Goal: Navigation & Orientation: Find specific page/section

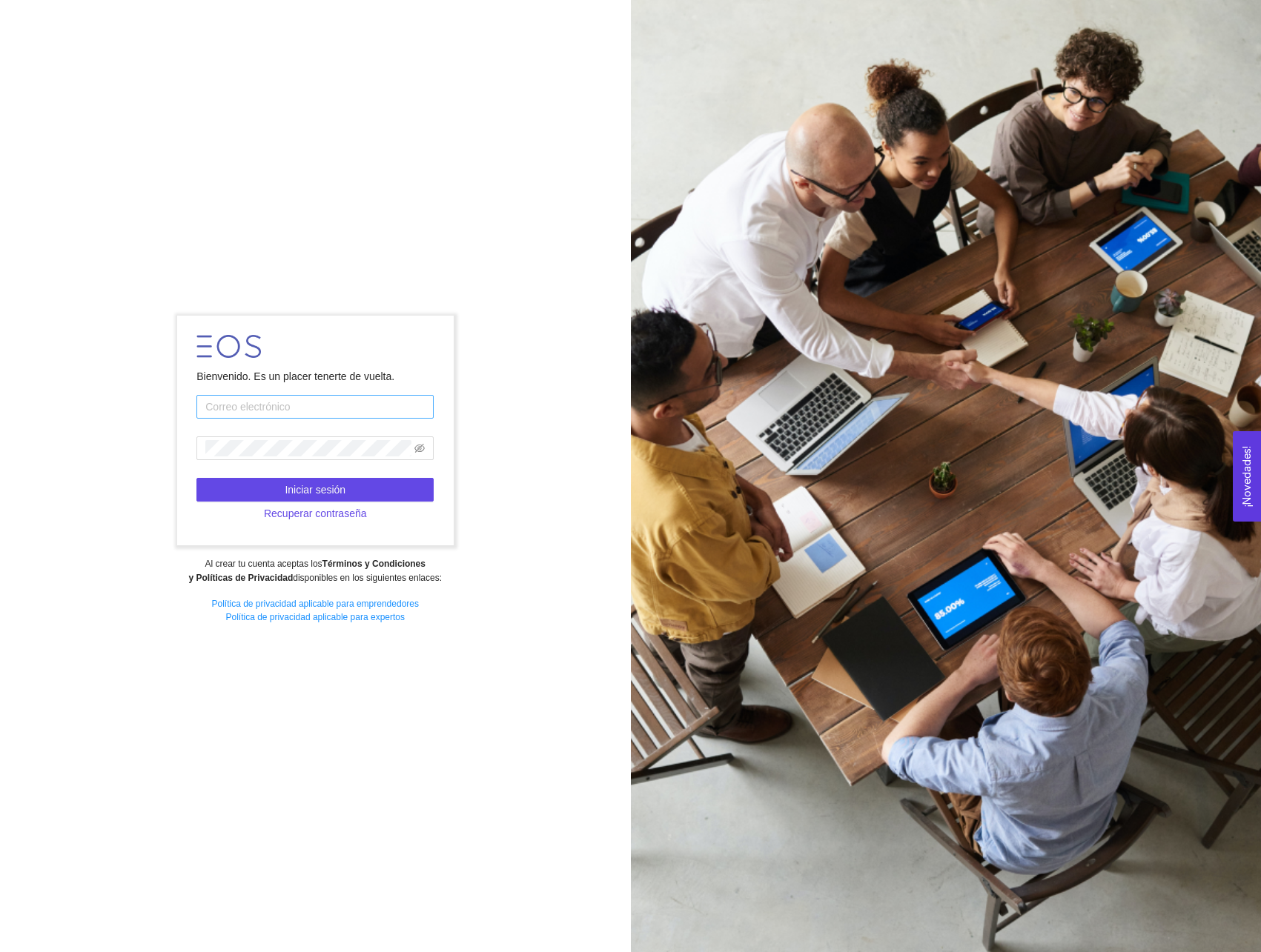
click at [344, 409] on input "text" at bounding box center [315, 407] width 237 height 24
type input "[PERSON_NAME][EMAIL_ADDRESS][DOMAIN_NAME]"
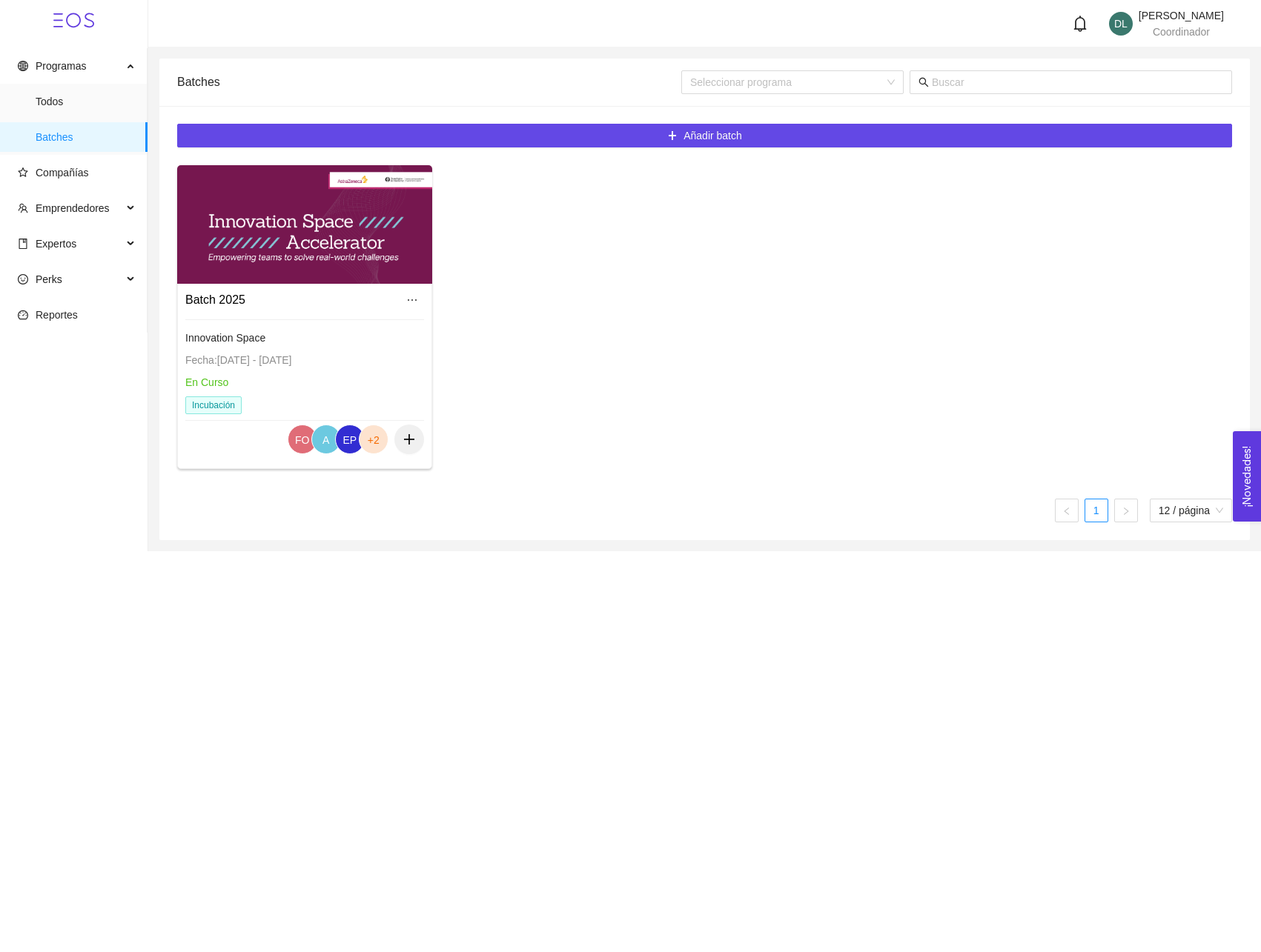
click at [280, 235] on div at bounding box center [304, 225] width 255 height 119
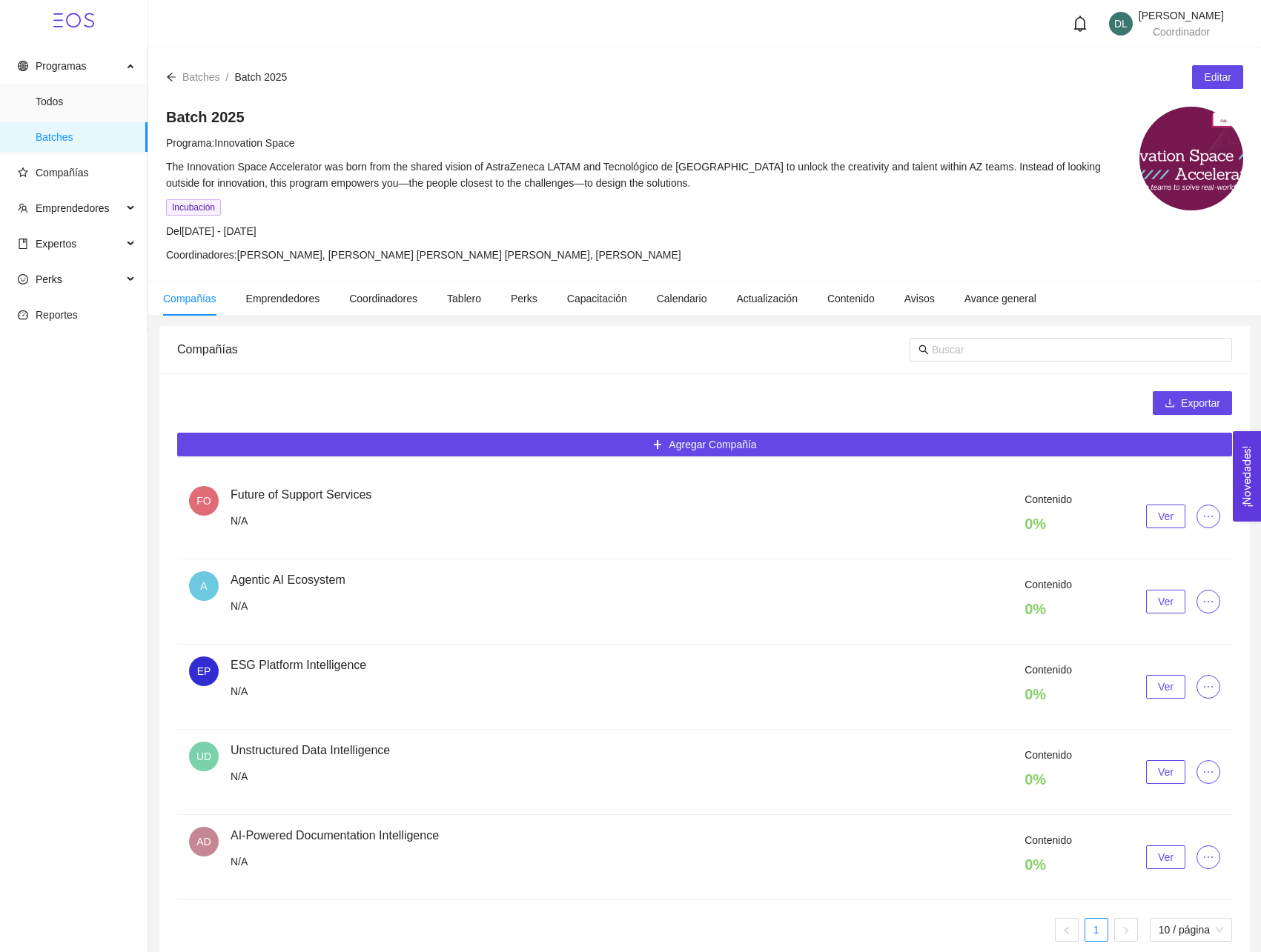
scroll to position [18, 0]
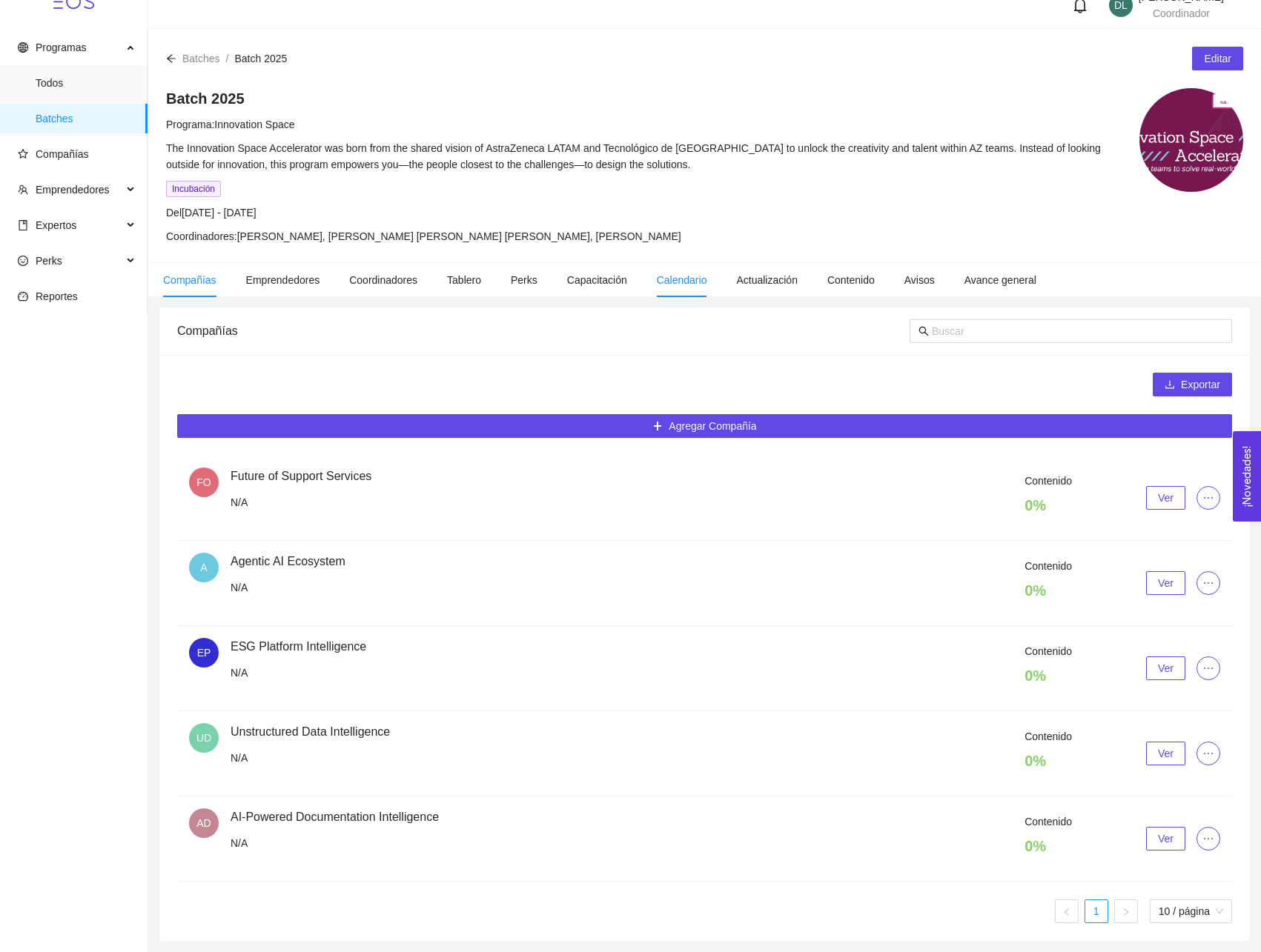
click at [677, 287] on li "Calendario" at bounding box center [681, 280] width 80 height 34
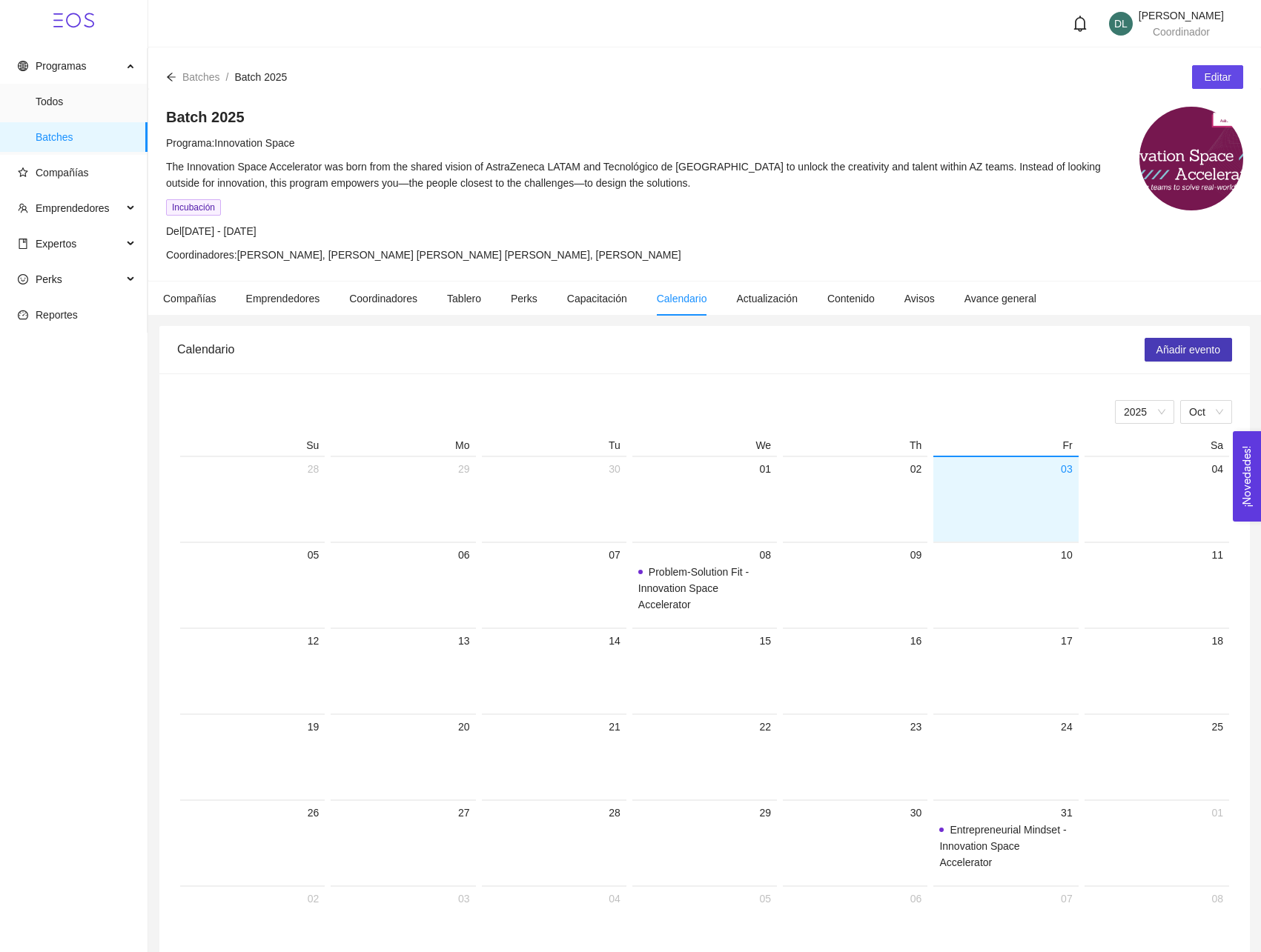
click at [1168, 351] on span "Añadir evento" at bounding box center [1189, 349] width 64 height 16
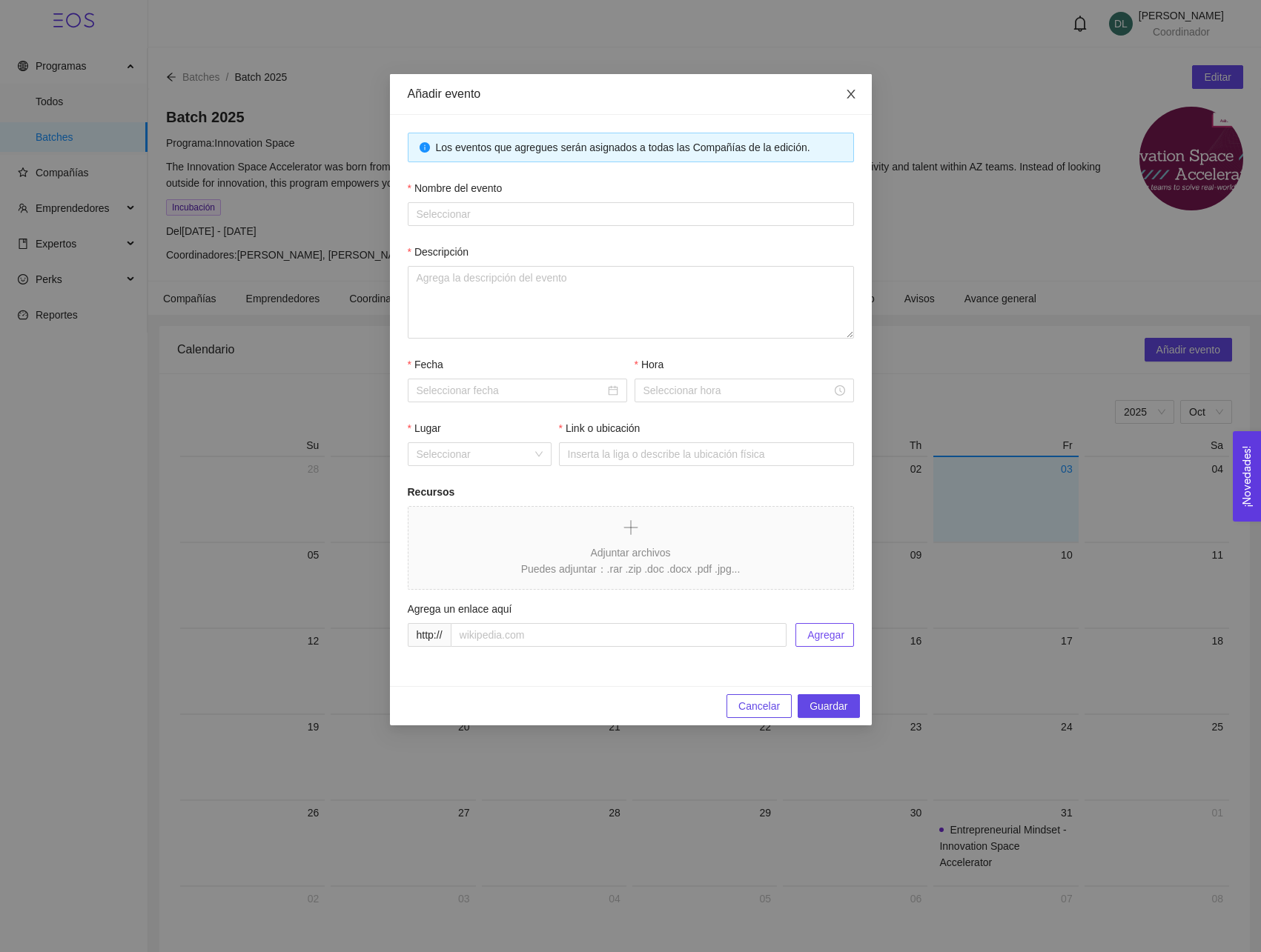
click at [853, 97] on icon "close" at bounding box center [851, 94] width 12 height 12
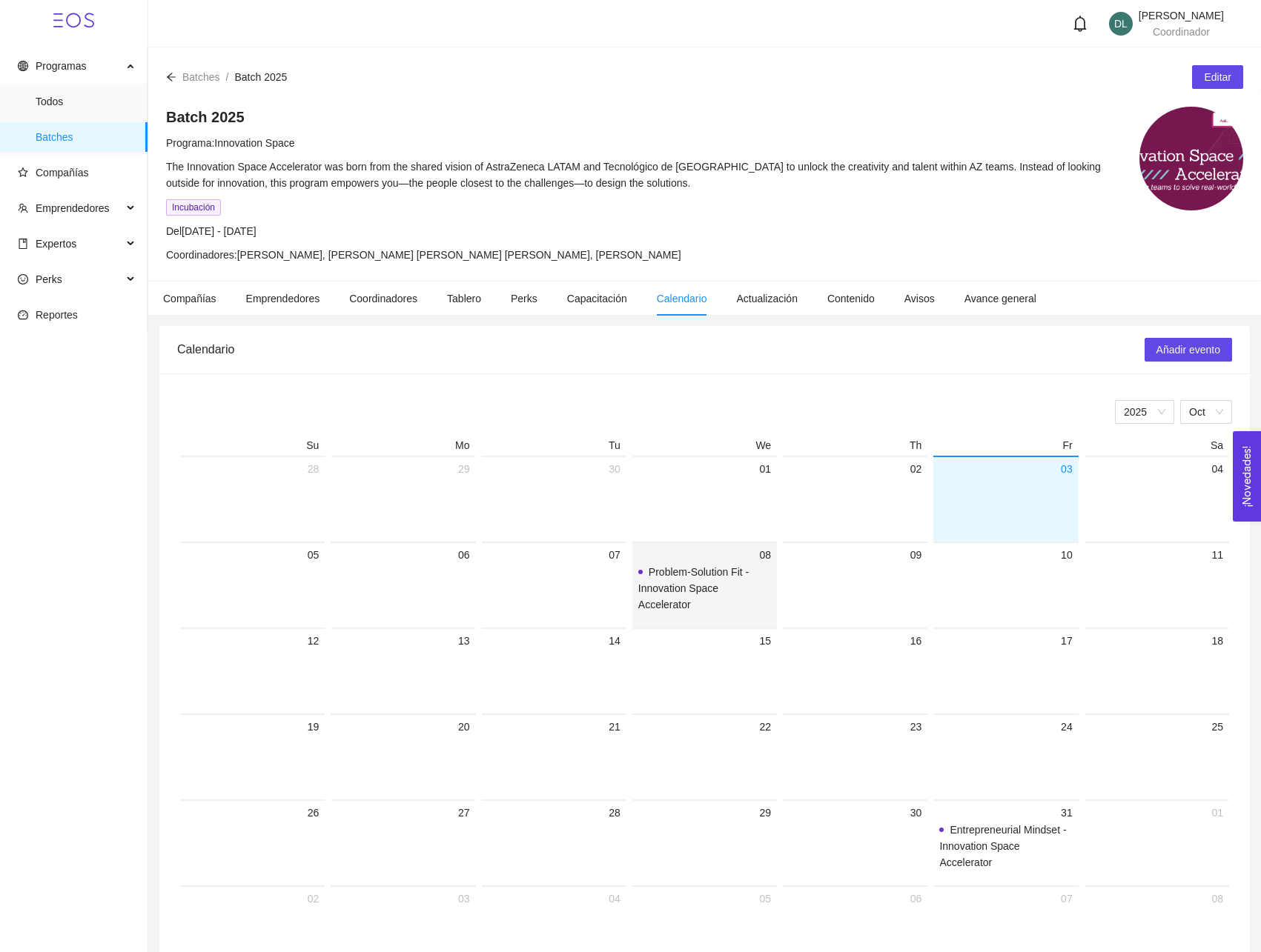
click at [716, 584] on span "Problem-Solution Fit - Innovation Space Accelerator" at bounding box center [693, 589] width 110 height 45
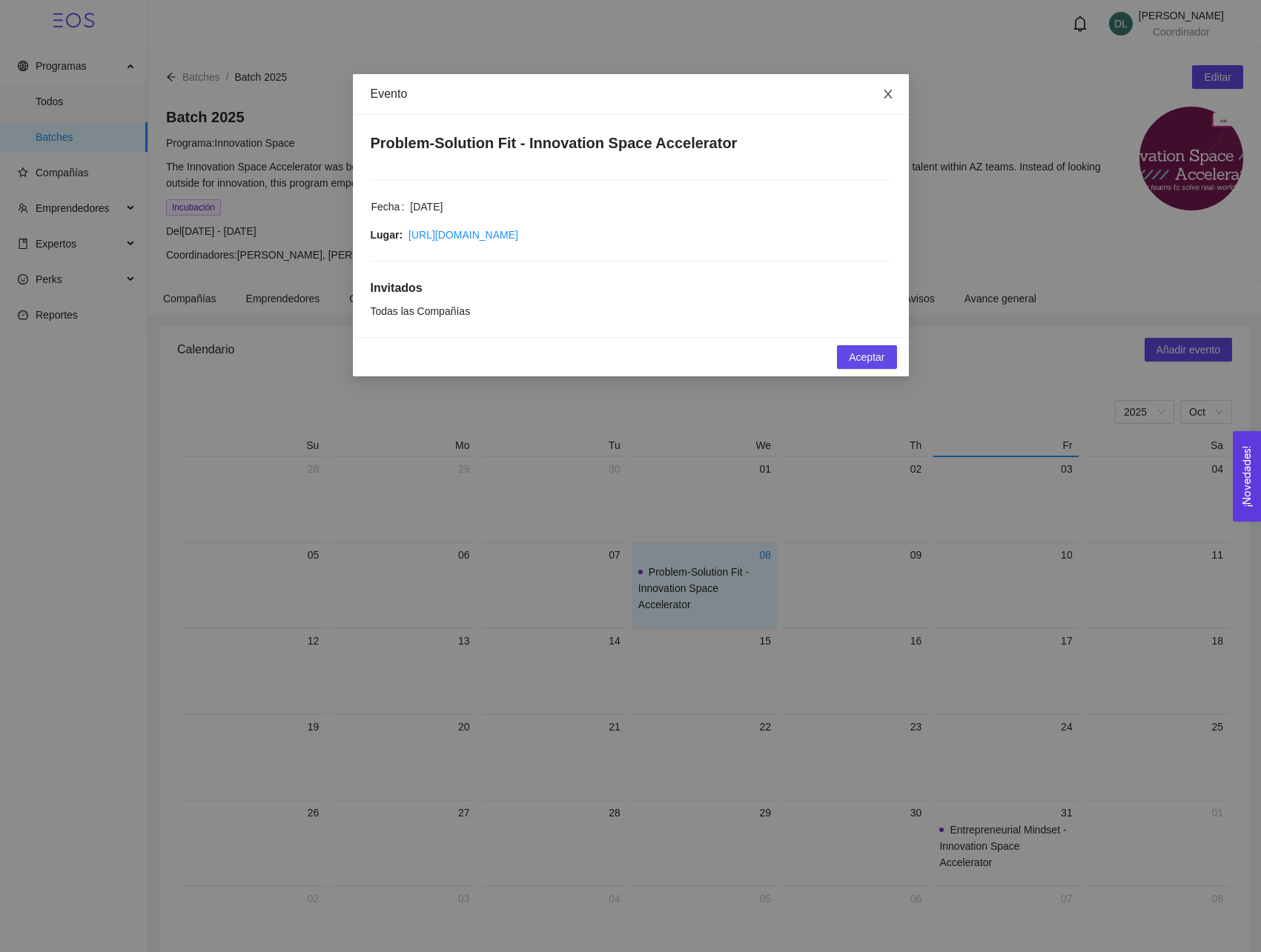
click at [885, 87] on span "Close" at bounding box center [888, 95] width 41 height 41
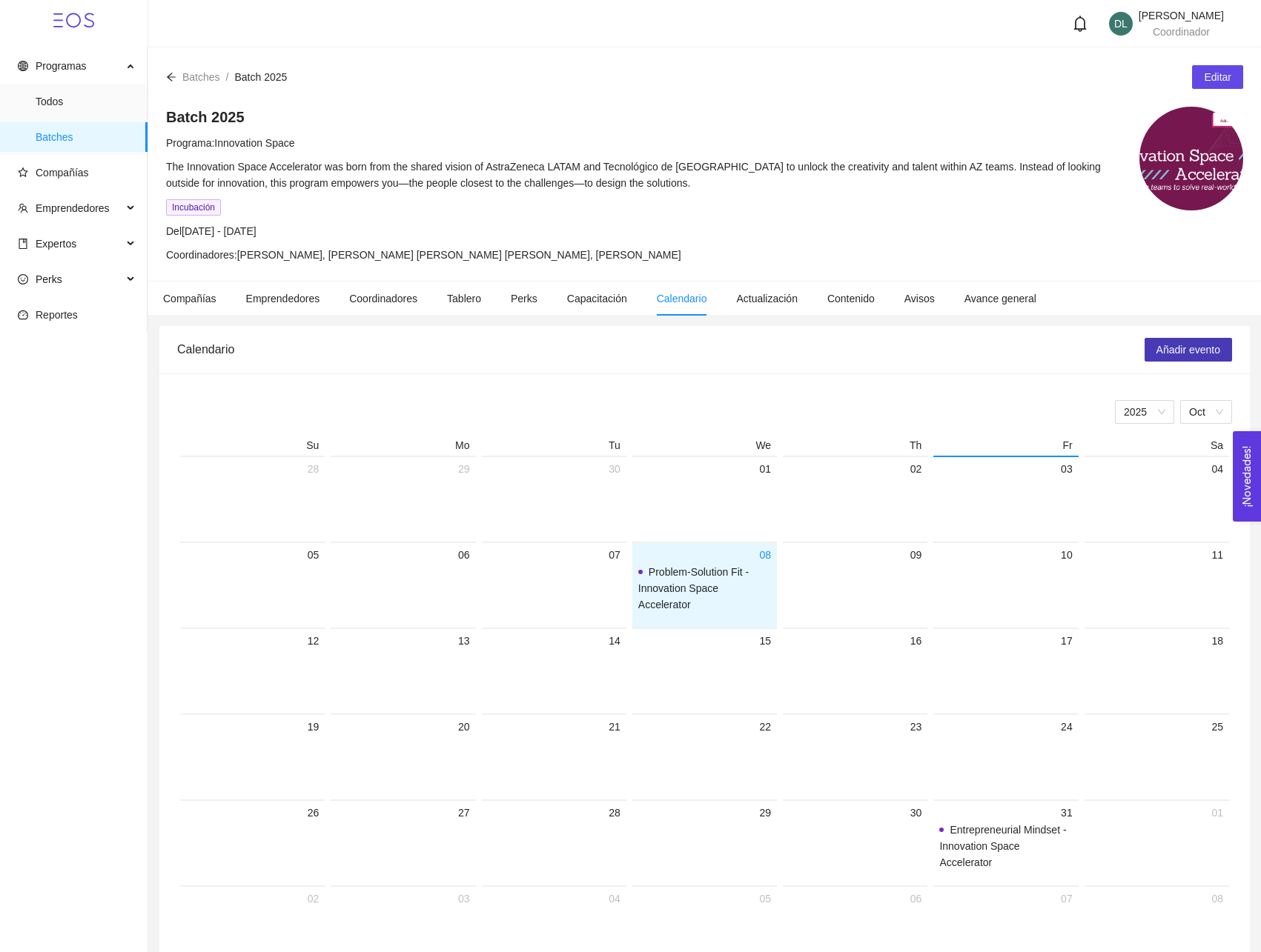
click at [1147, 351] on button "Añadir evento" at bounding box center [1188, 350] width 87 height 24
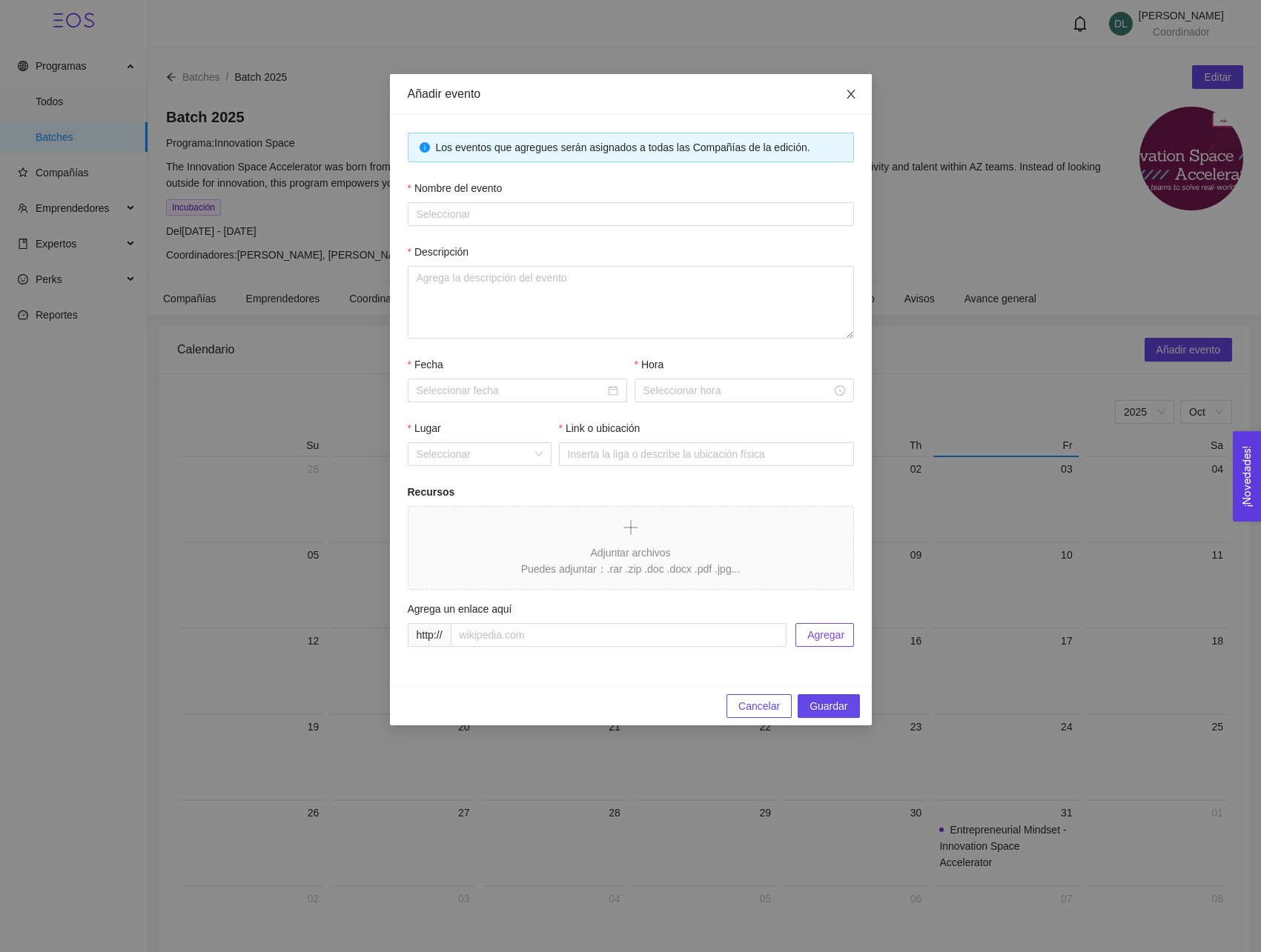
click at [850, 95] on icon "close" at bounding box center [850, 94] width 8 height 9
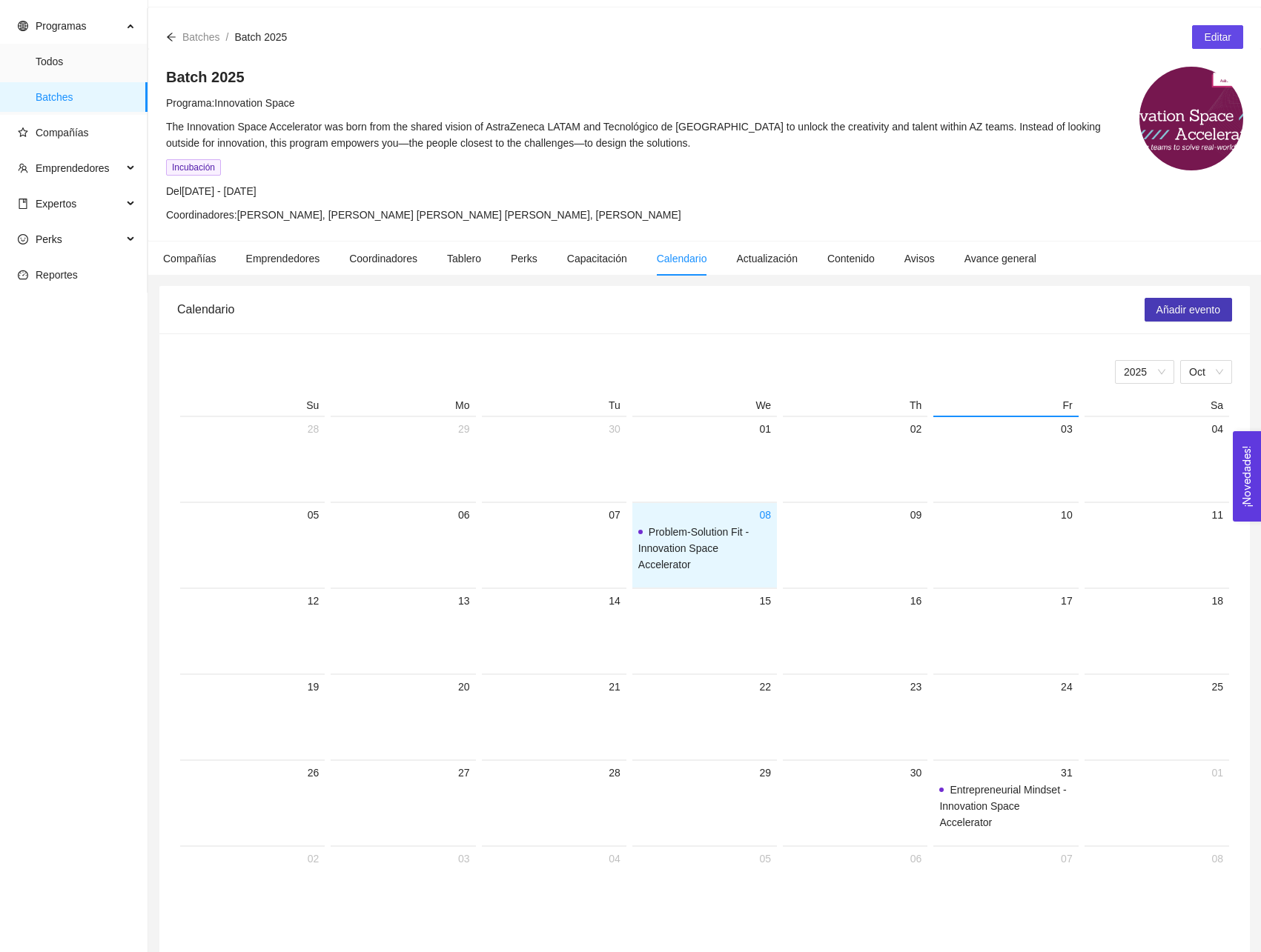
scroll to position [54, 0]
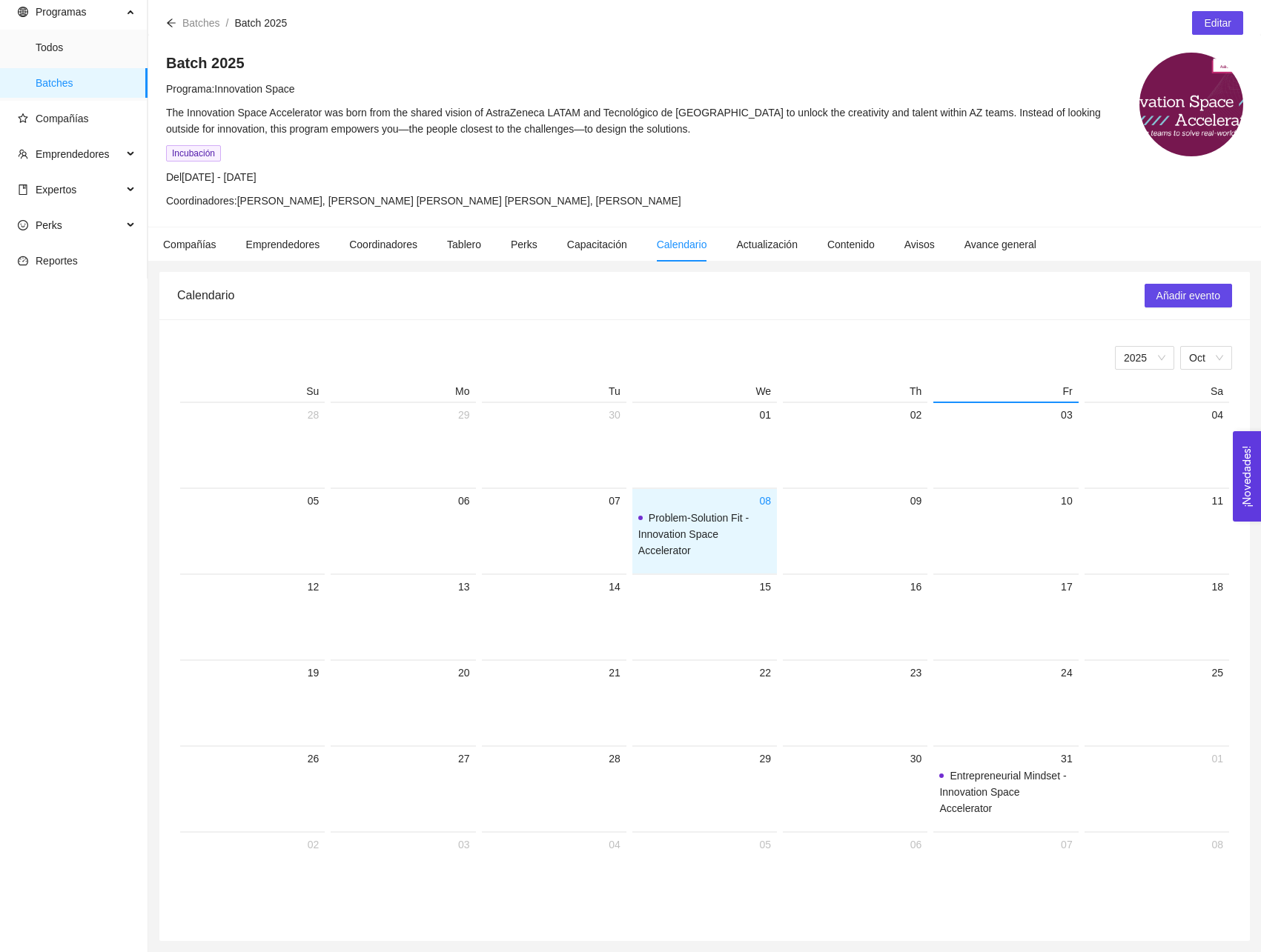
click at [1250, 470] on button "¡Novedades! 0" at bounding box center [1246, 476] width 28 height 91
click at [1132, 755] on div "01" at bounding box center [1157, 759] width 133 height 18
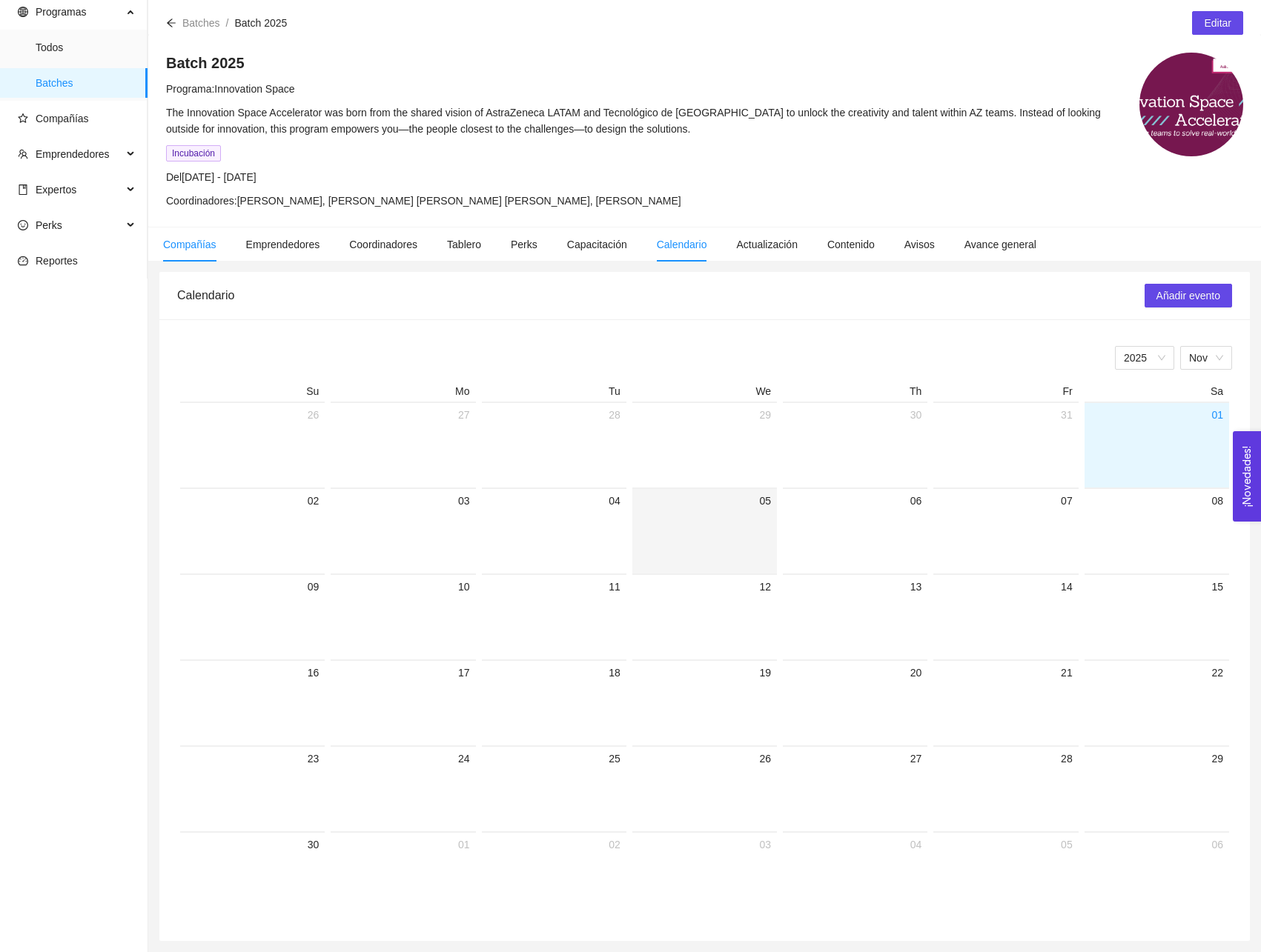
click at [210, 246] on span "Compañías" at bounding box center [190, 245] width 53 height 12
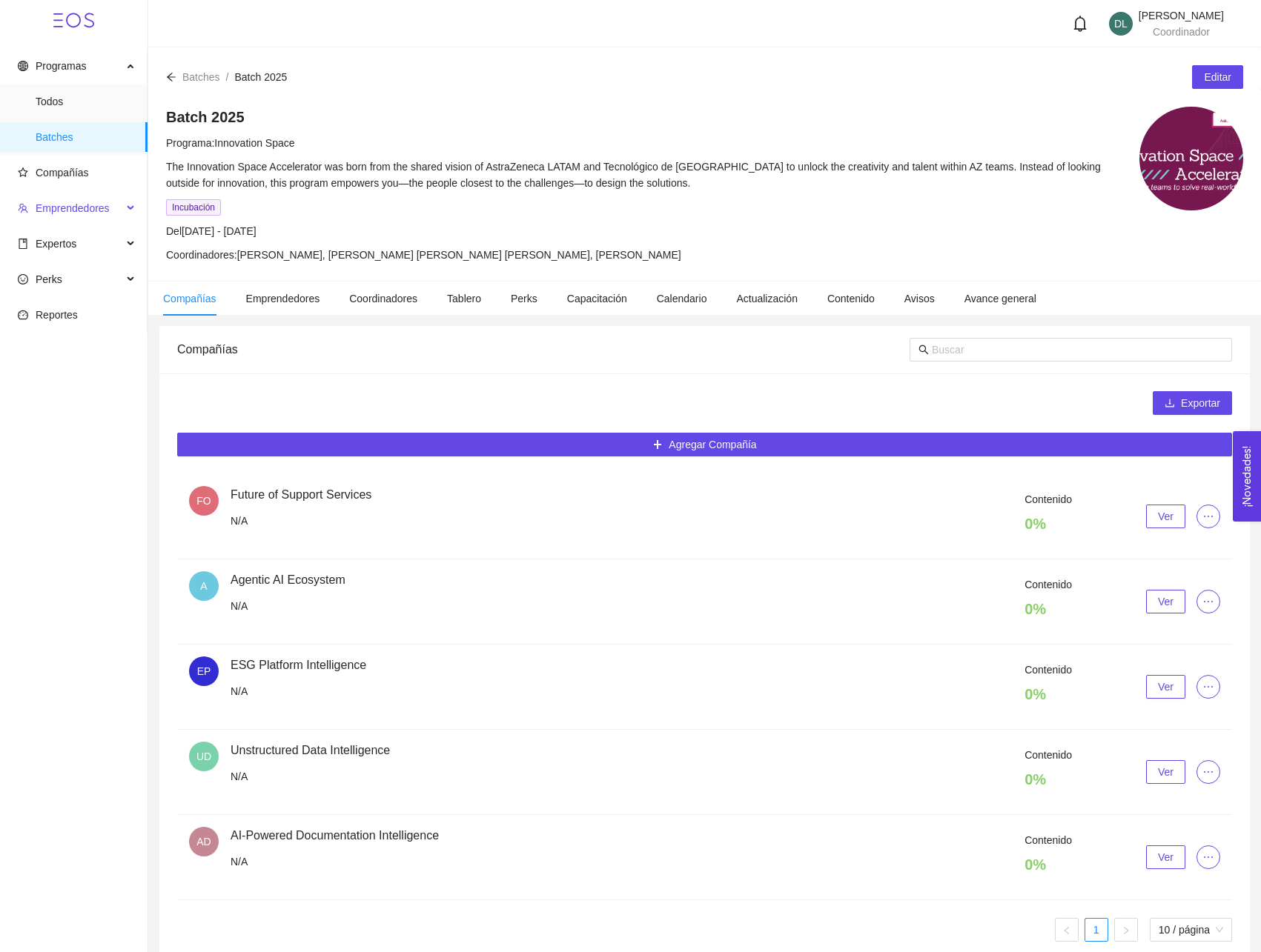
click at [116, 210] on span "Emprendedores" at bounding box center [70, 208] width 104 height 29
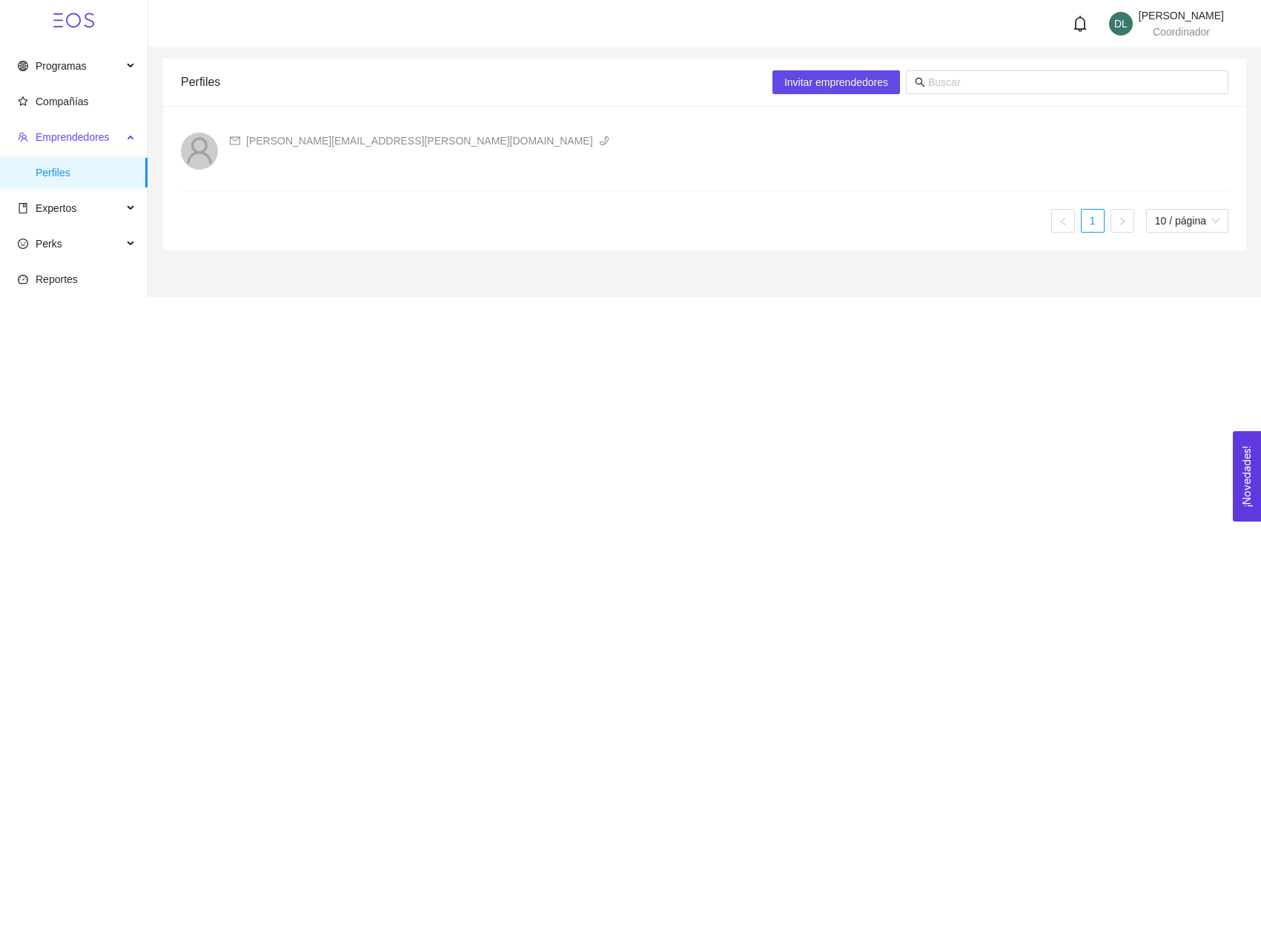
click at [99, 133] on span "Emprendedores" at bounding box center [72, 137] width 74 height 12
click at [91, 133] on span "Emprendedores" at bounding box center [72, 137] width 74 height 12
click at [87, 66] on span "Programas" at bounding box center [70, 66] width 104 height 29
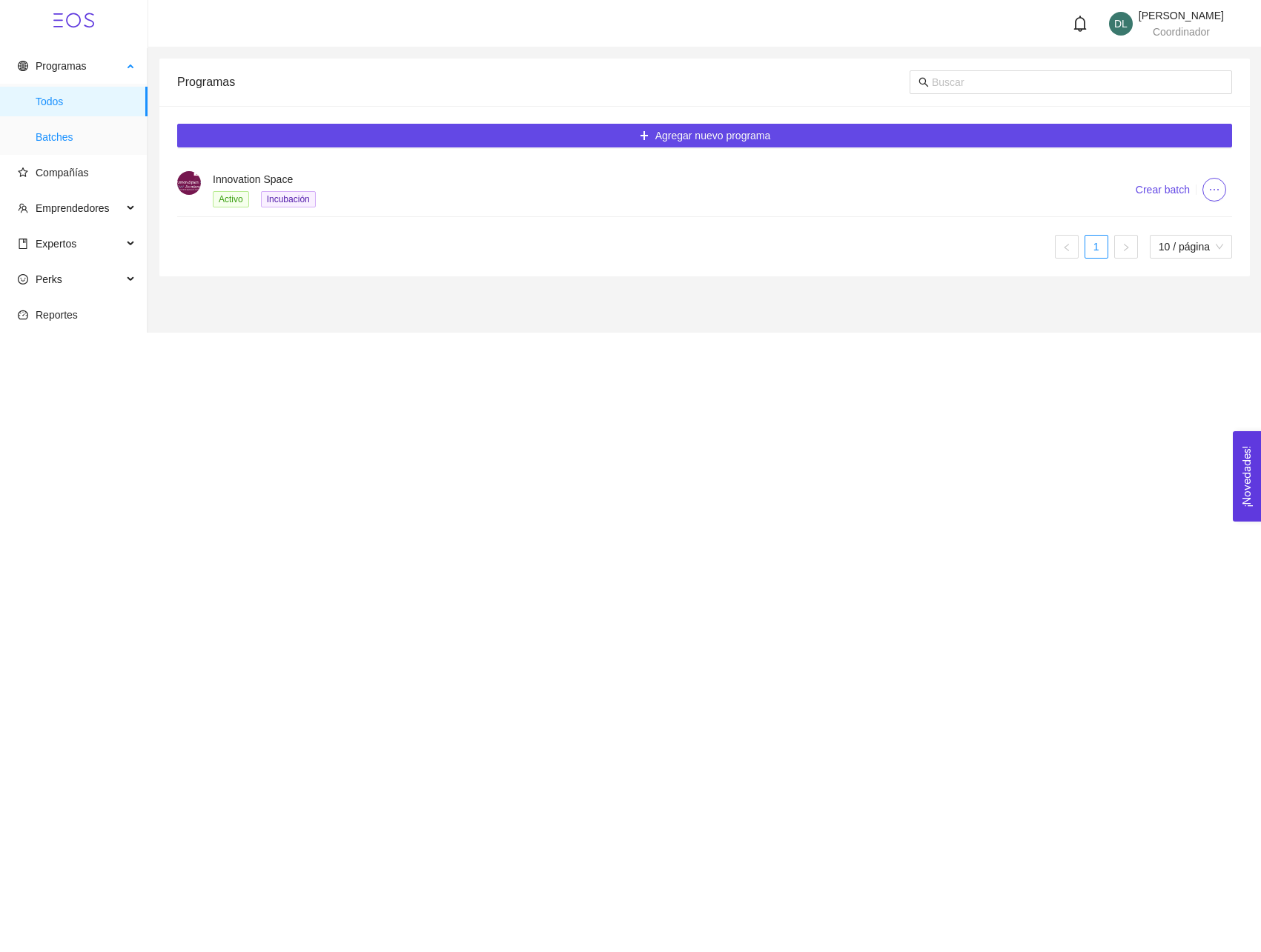
click at [79, 128] on span "Batches" at bounding box center [85, 137] width 100 height 29
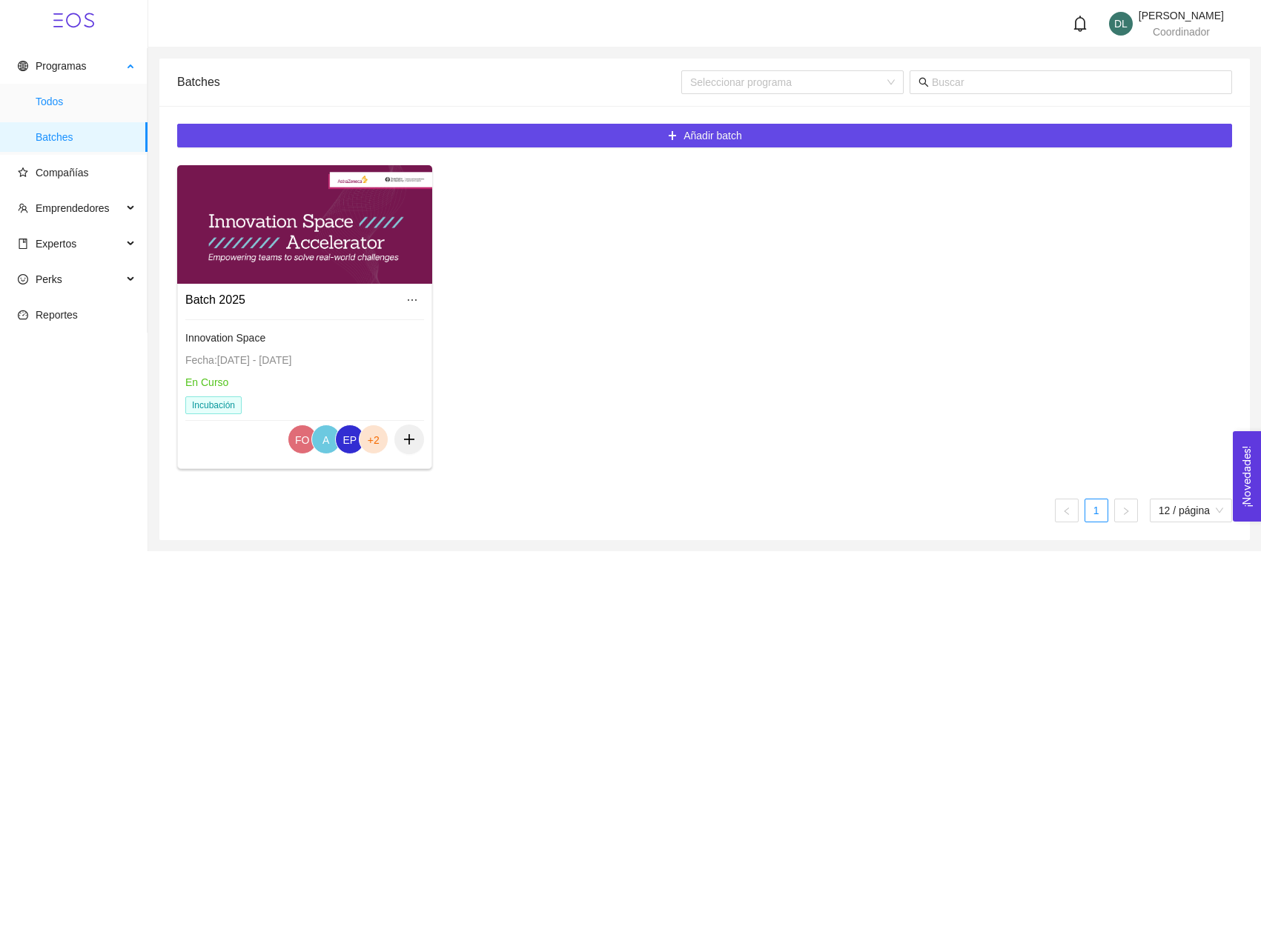
click at [77, 108] on span "Todos" at bounding box center [85, 102] width 100 height 29
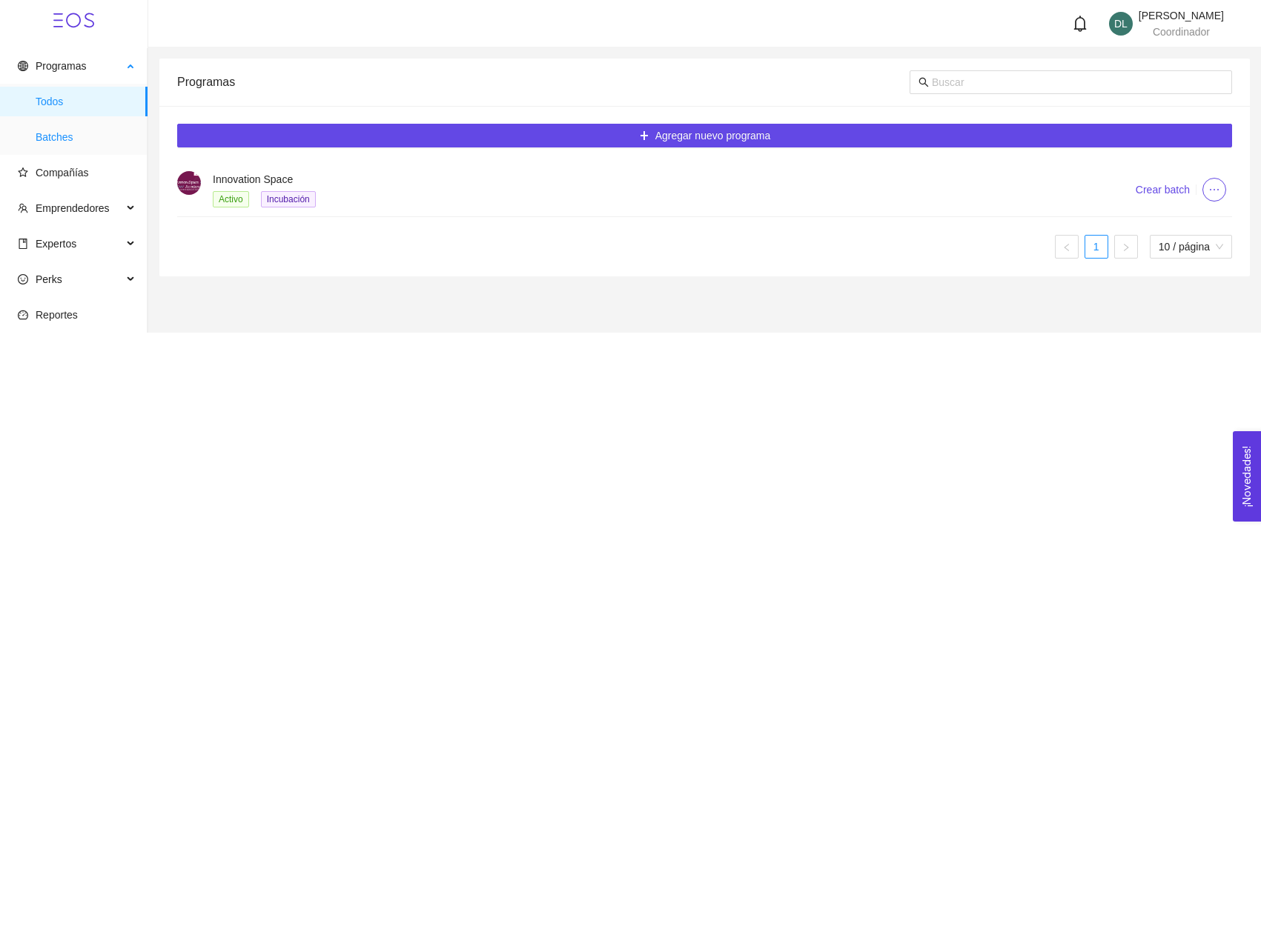
click at [77, 134] on span "Batches" at bounding box center [85, 137] width 100 height 29
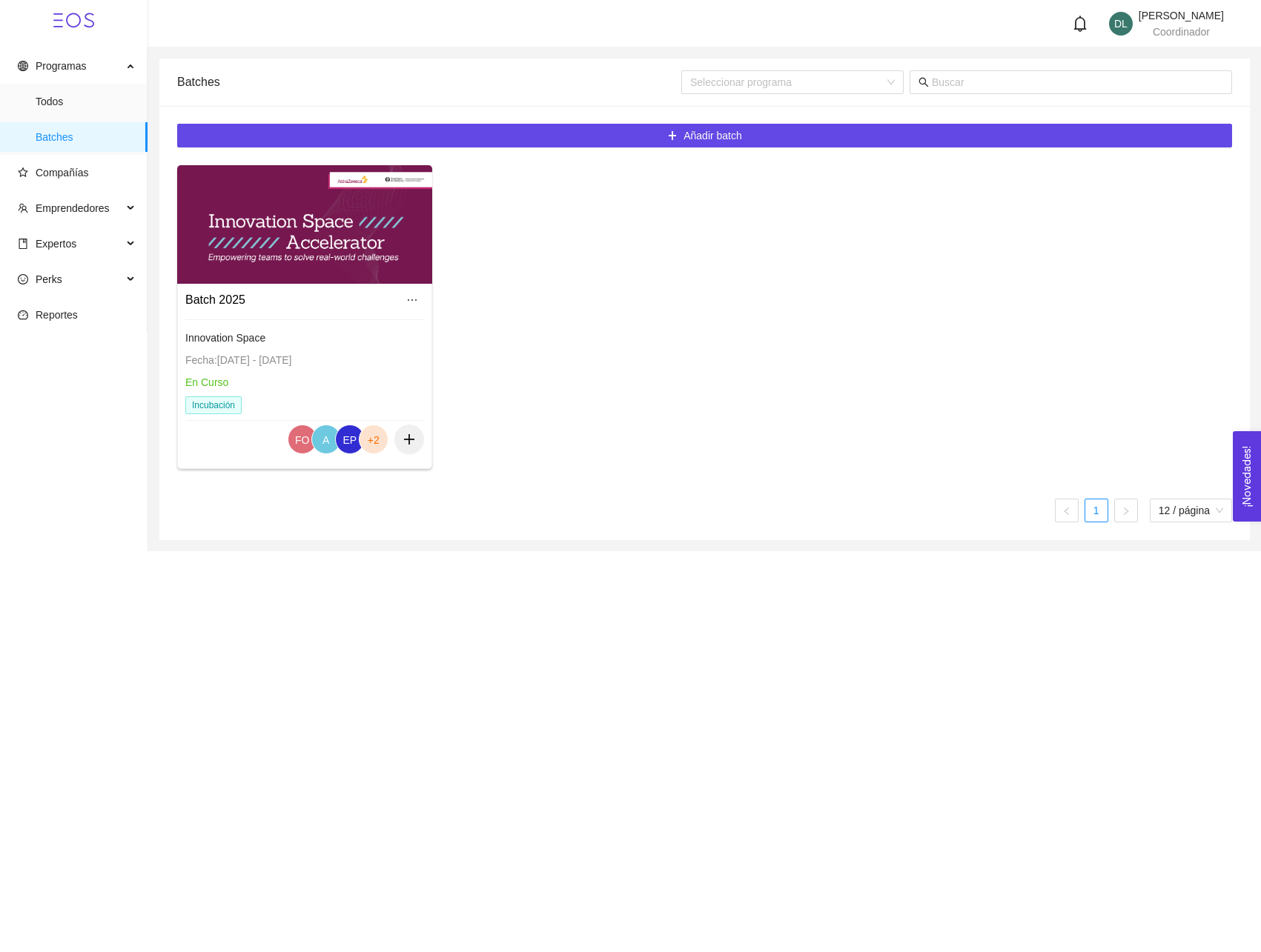
click at [267, 272] on div at bounding box center [304, 225] width 255 height 119
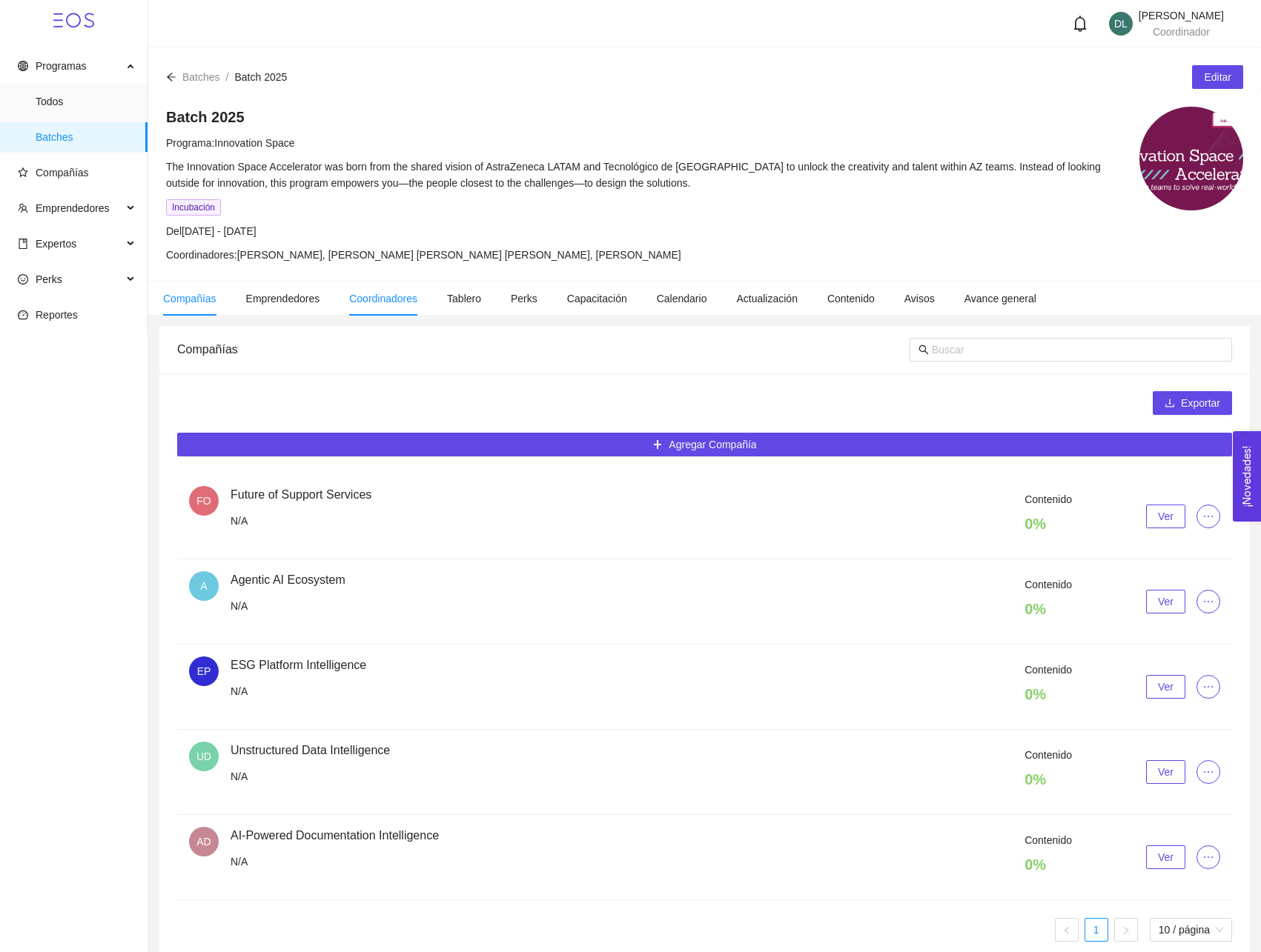
click at [389, 306] on li "Coordinadores" at bounding box center [383, 299] width 97 height 34
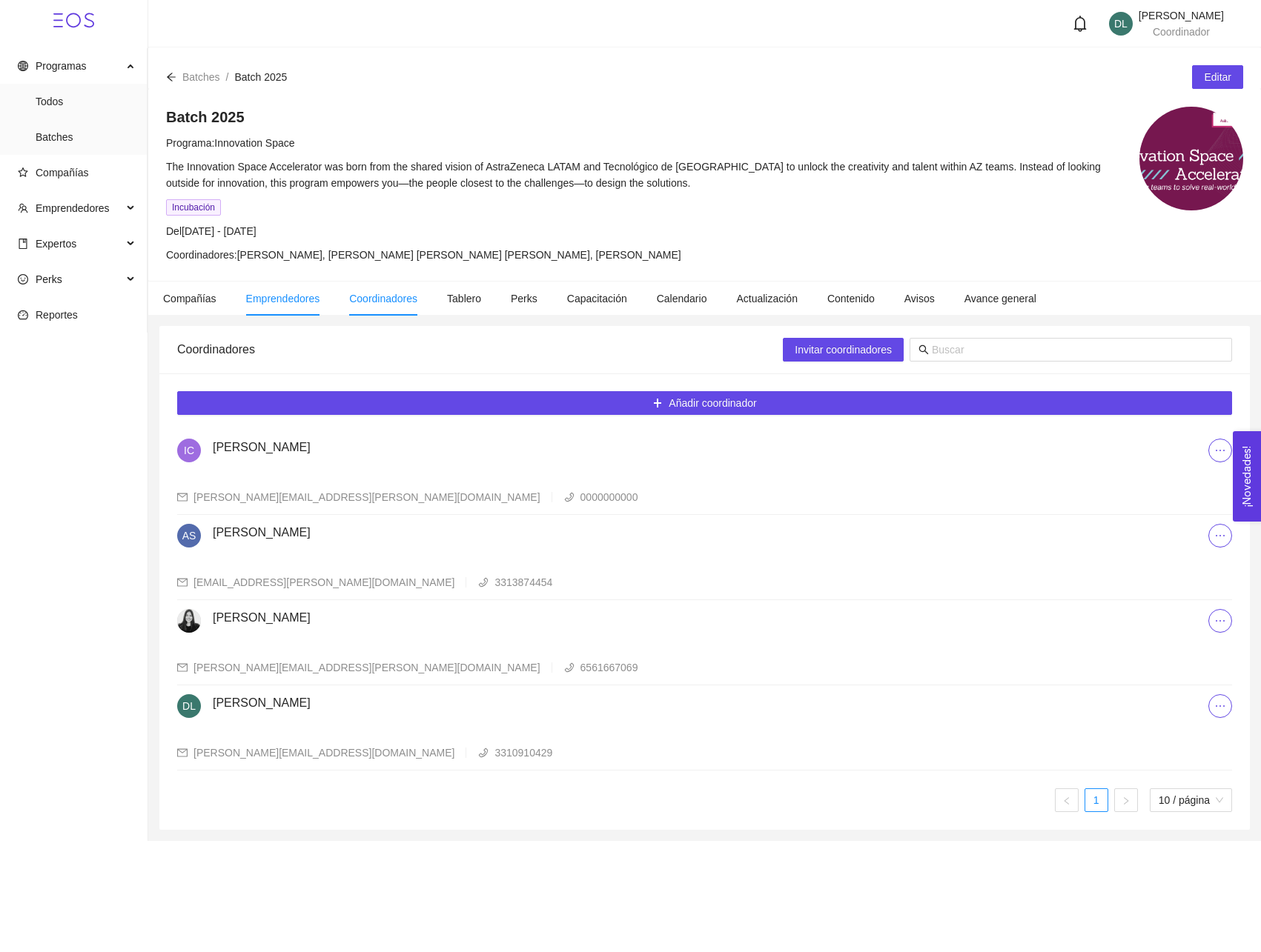
click at [298, 293] on span "Emprendedores" at bounding box center [283, 298] width 74 height 12
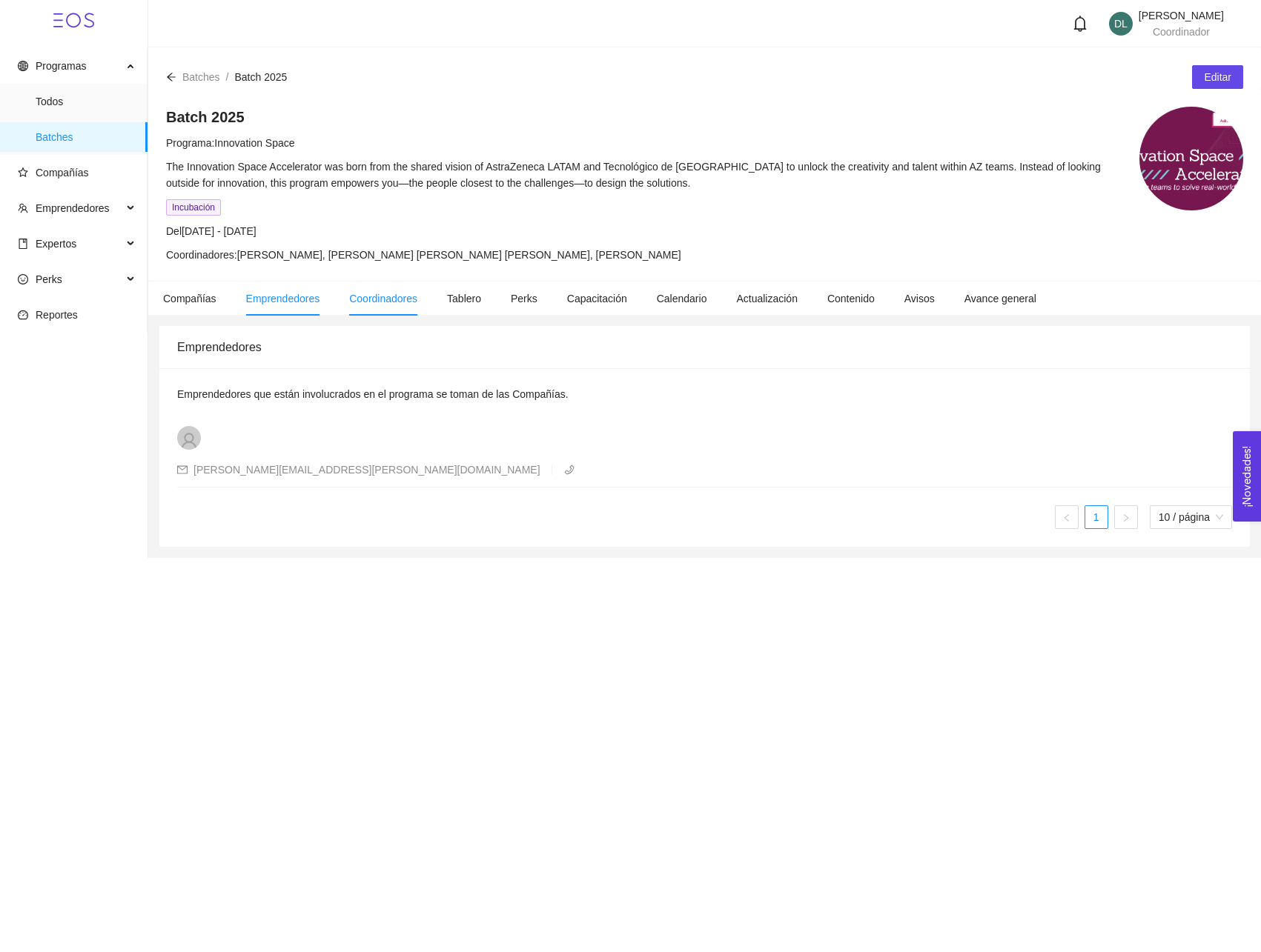
click at [350, 304] on li "Coordinadores" at bounding box center [383, 299] width 97 height 34
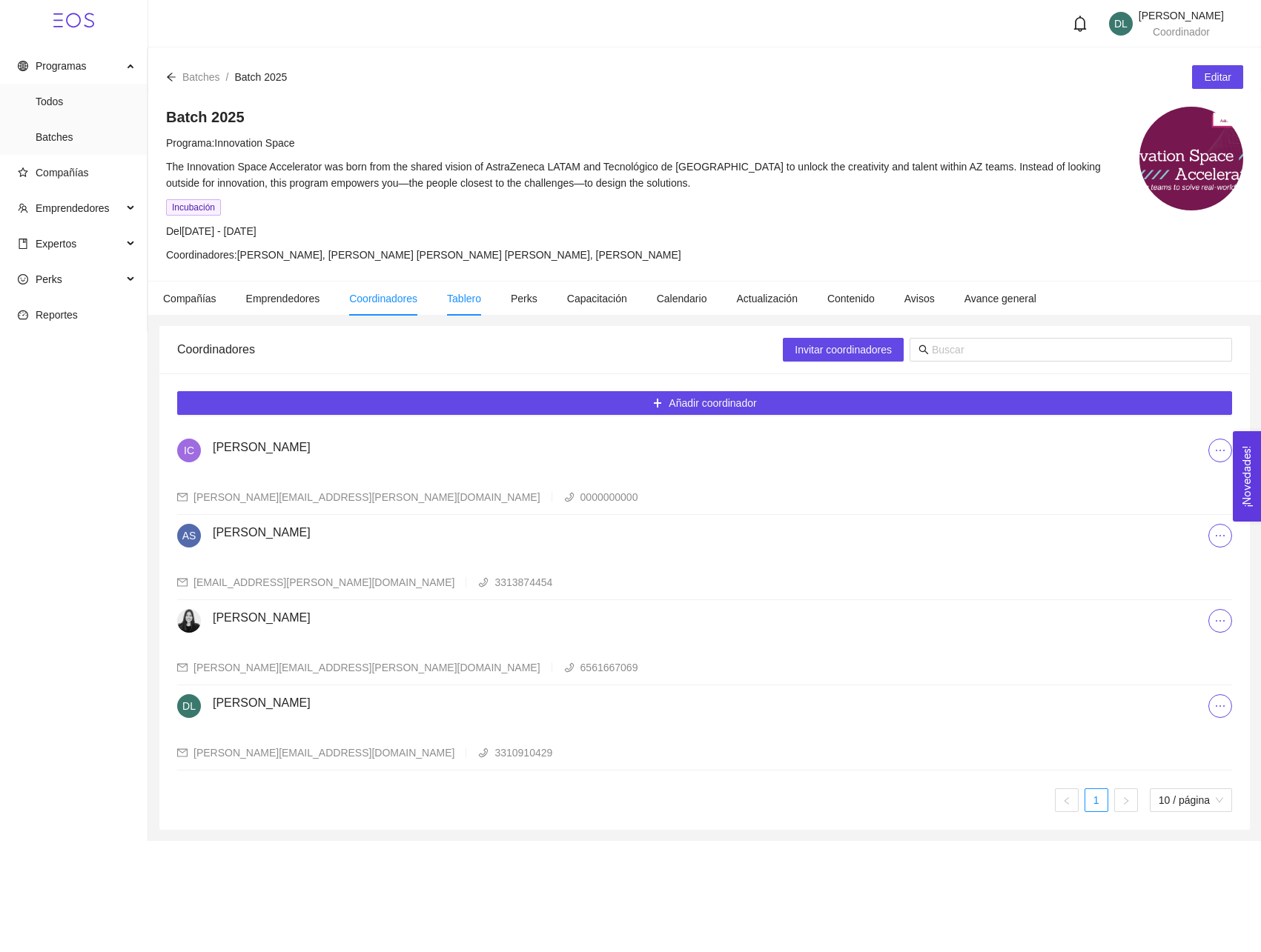
click at [461, 299] on span "Tablero" at bounding box center [464, 298] width 35 height 12
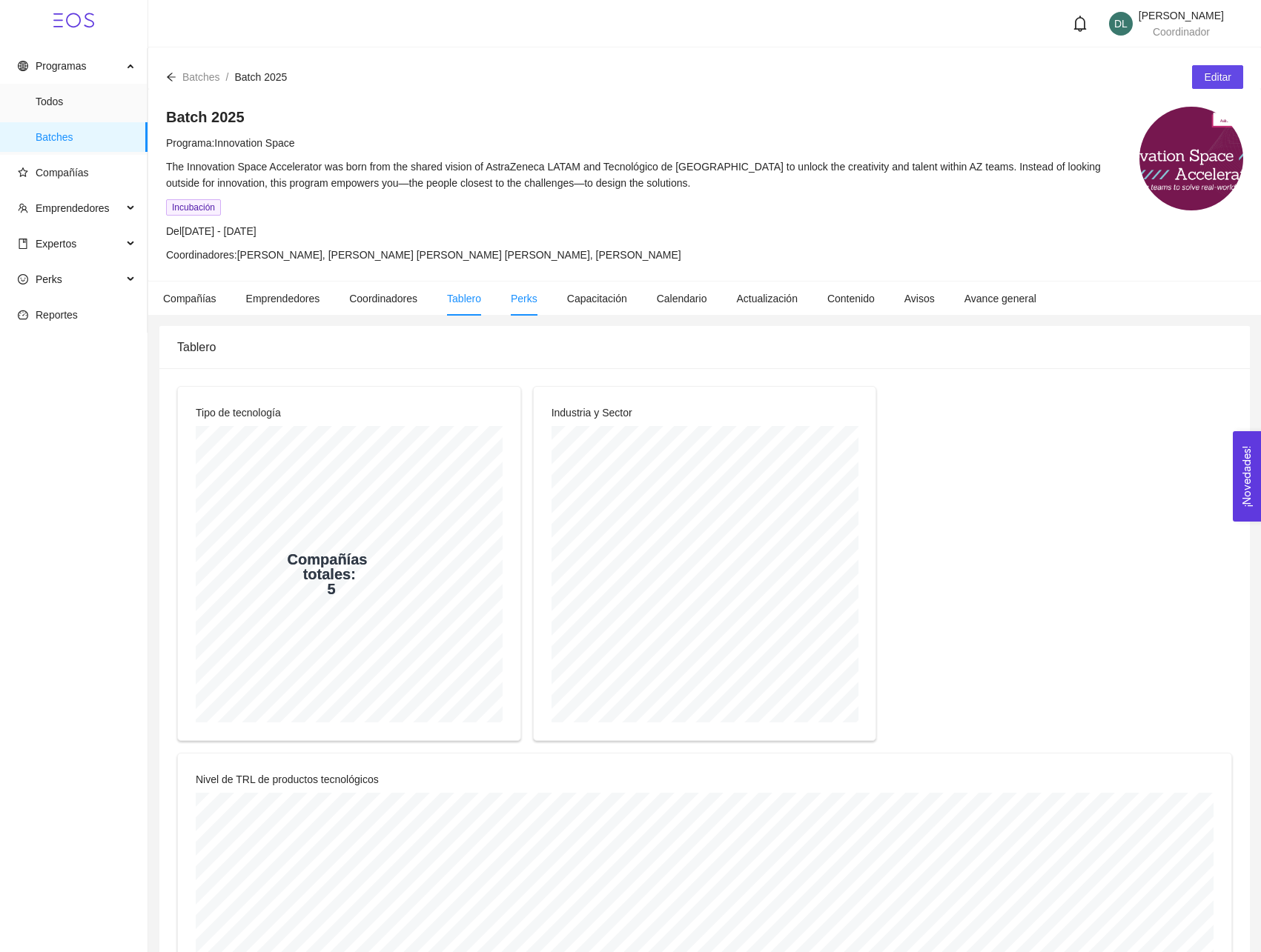
click at [537, 300] on span "Perks" at bounding box center [524, 298] width 27 height 12
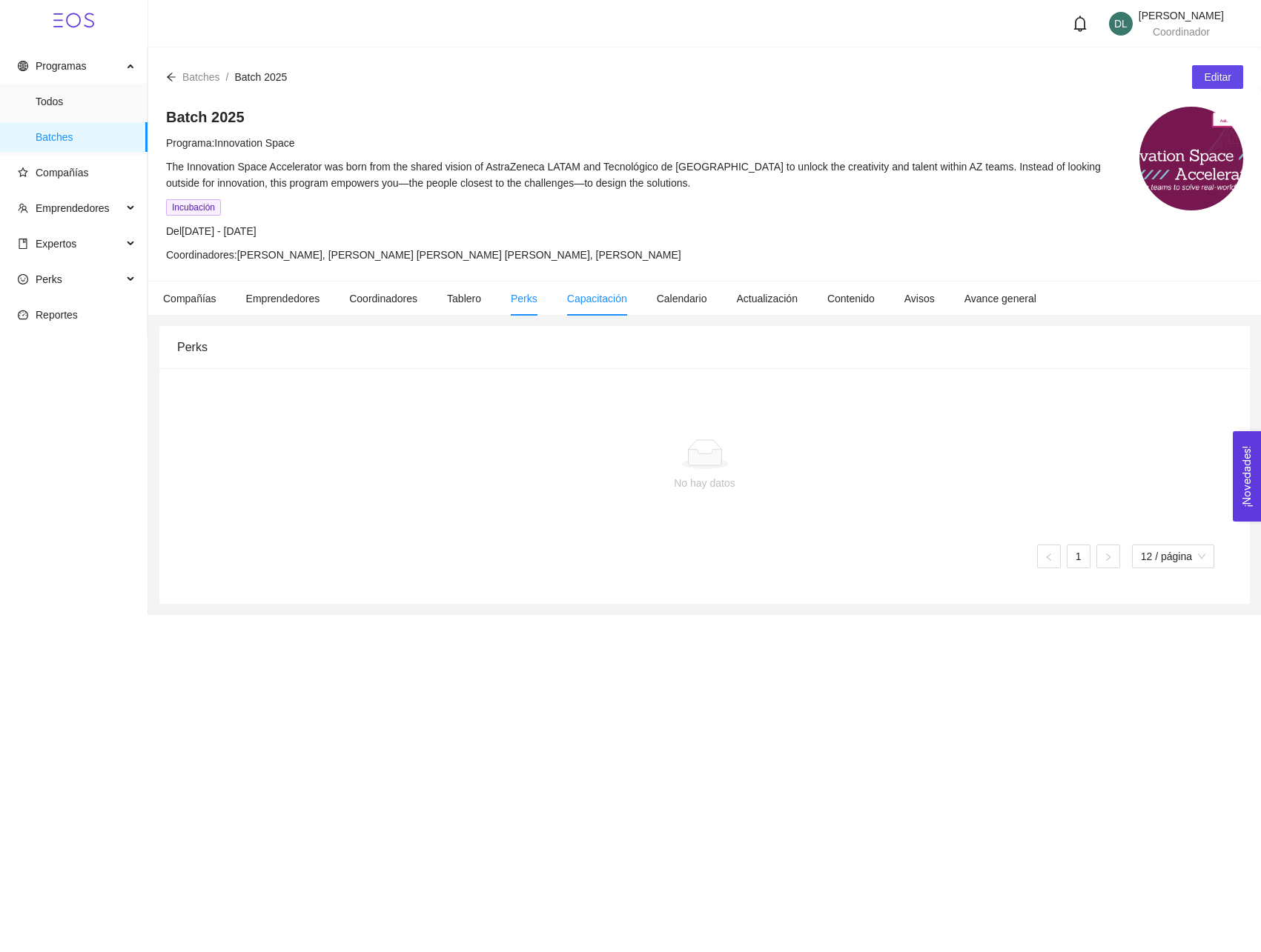
click at [588, 308] on li "Capacitación" at bounding box center [597, 299] width 90 height 34
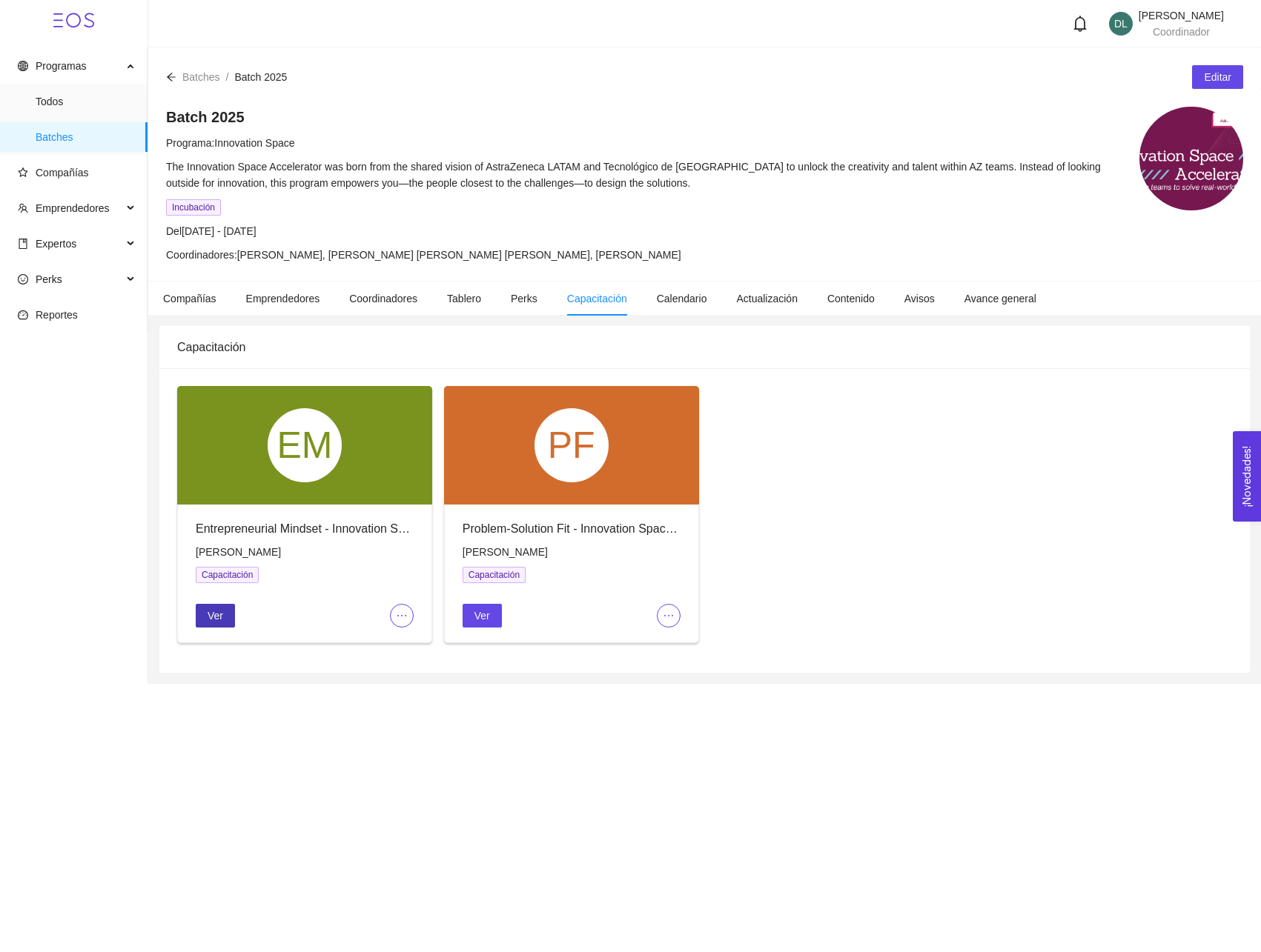
click at [210, 624] on button "Ver" at bounding box center [216, 616] width 40 height 24
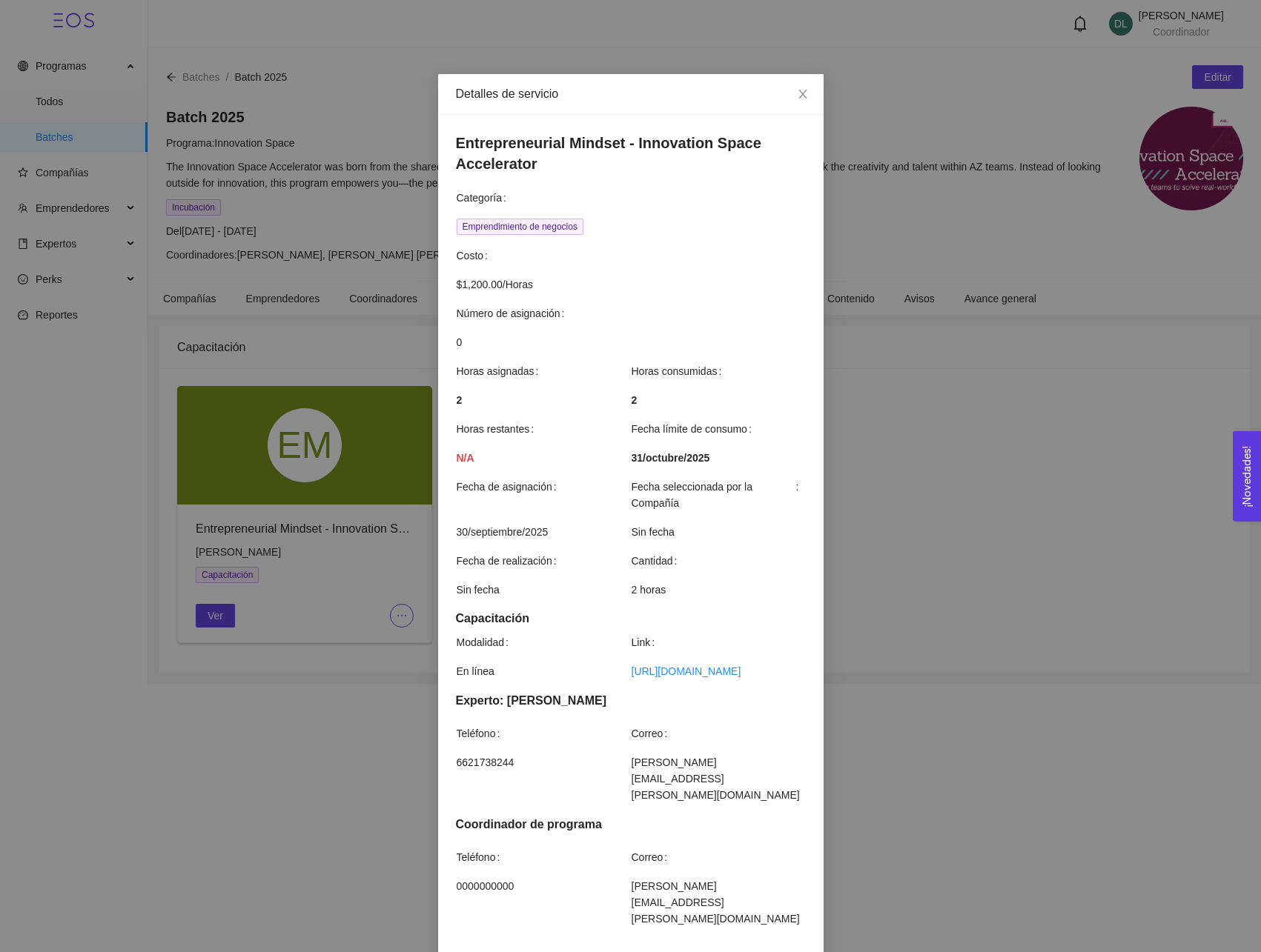
scroll to position [13, 0]
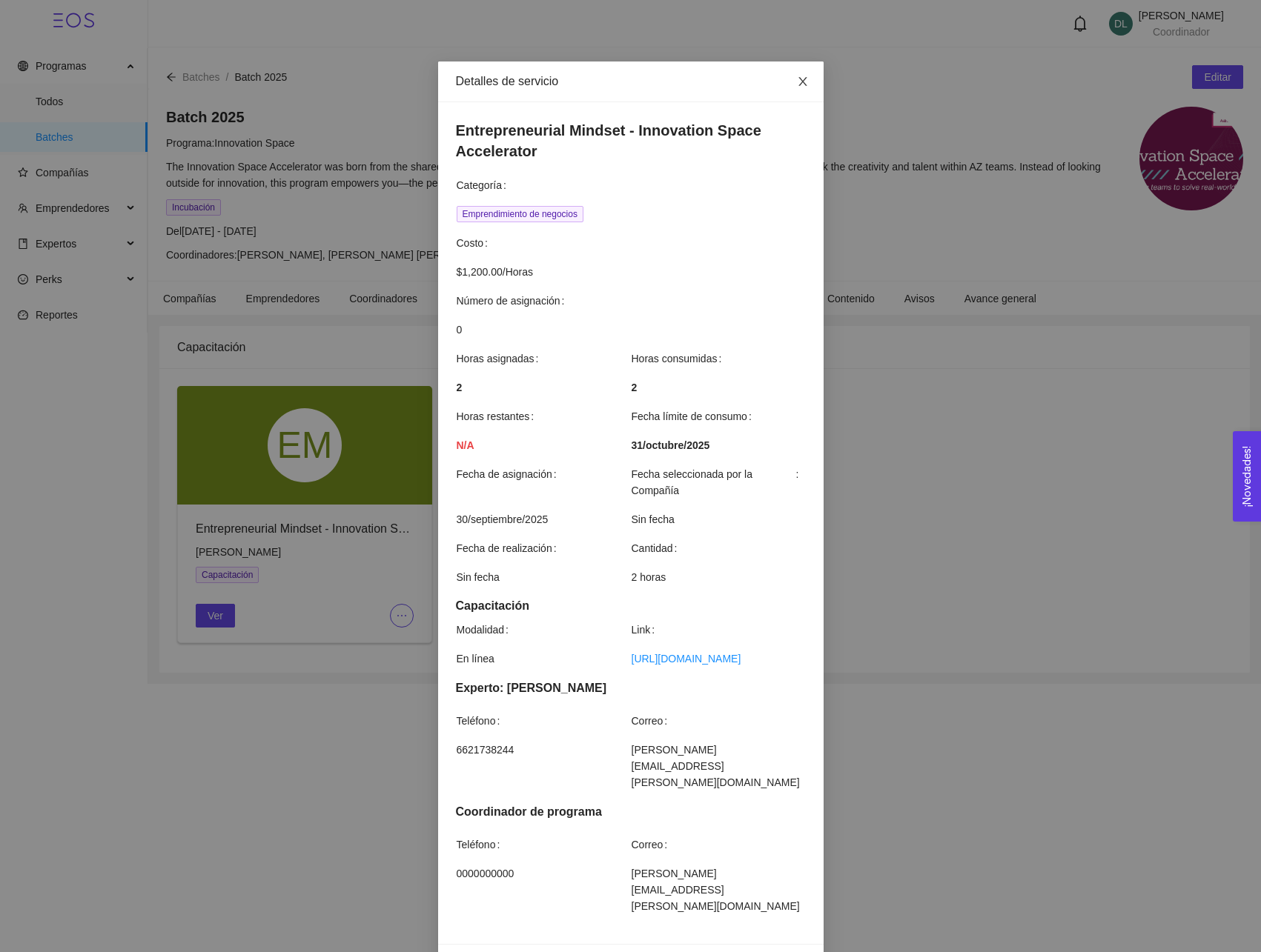
click at [801, 79] on icon "close" at bounding box center [803, 82] width 12 height 12
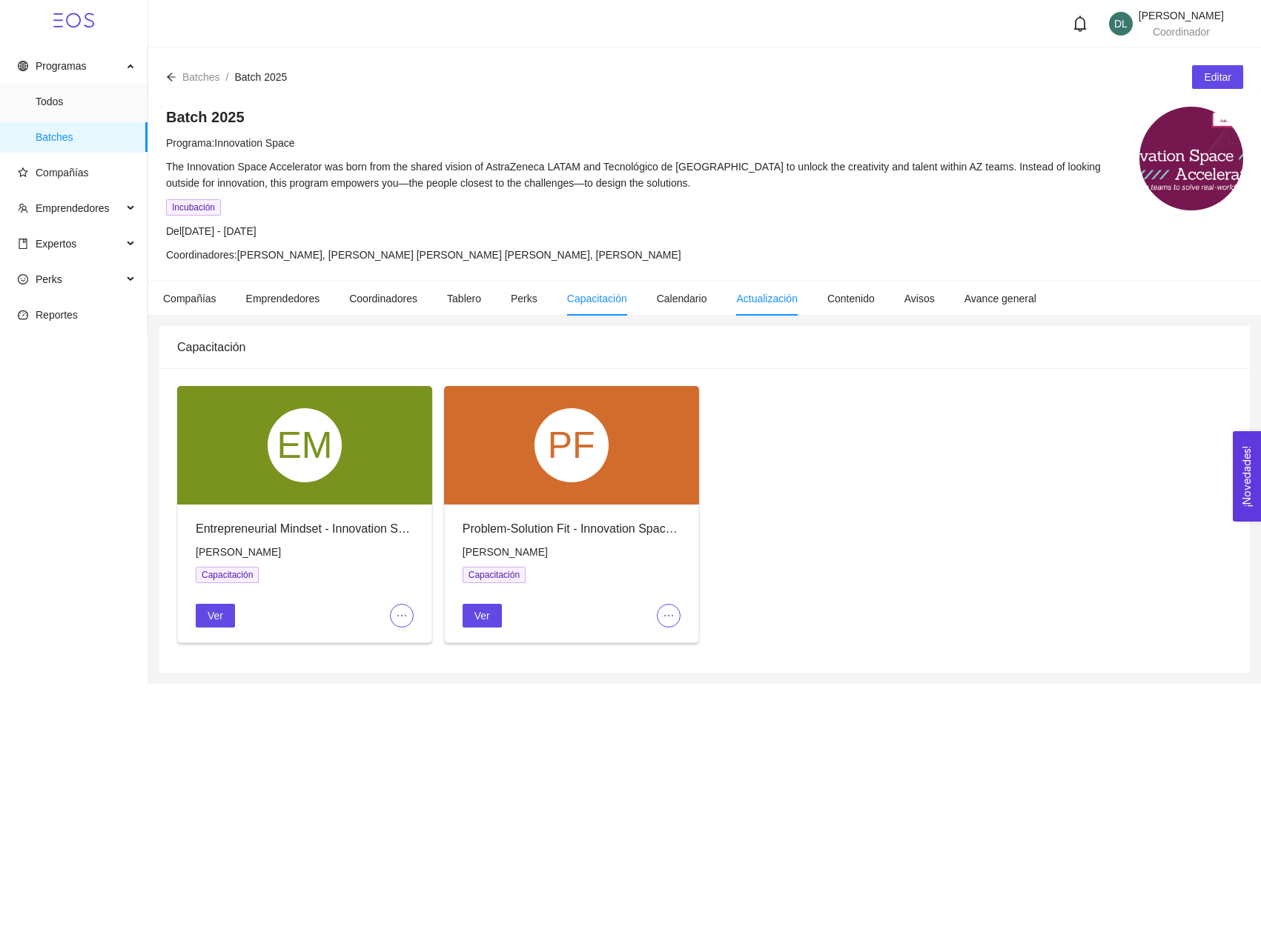
click at [782, 304] on span "Actualización" at bounding box center [766, 298] width 61 height 12
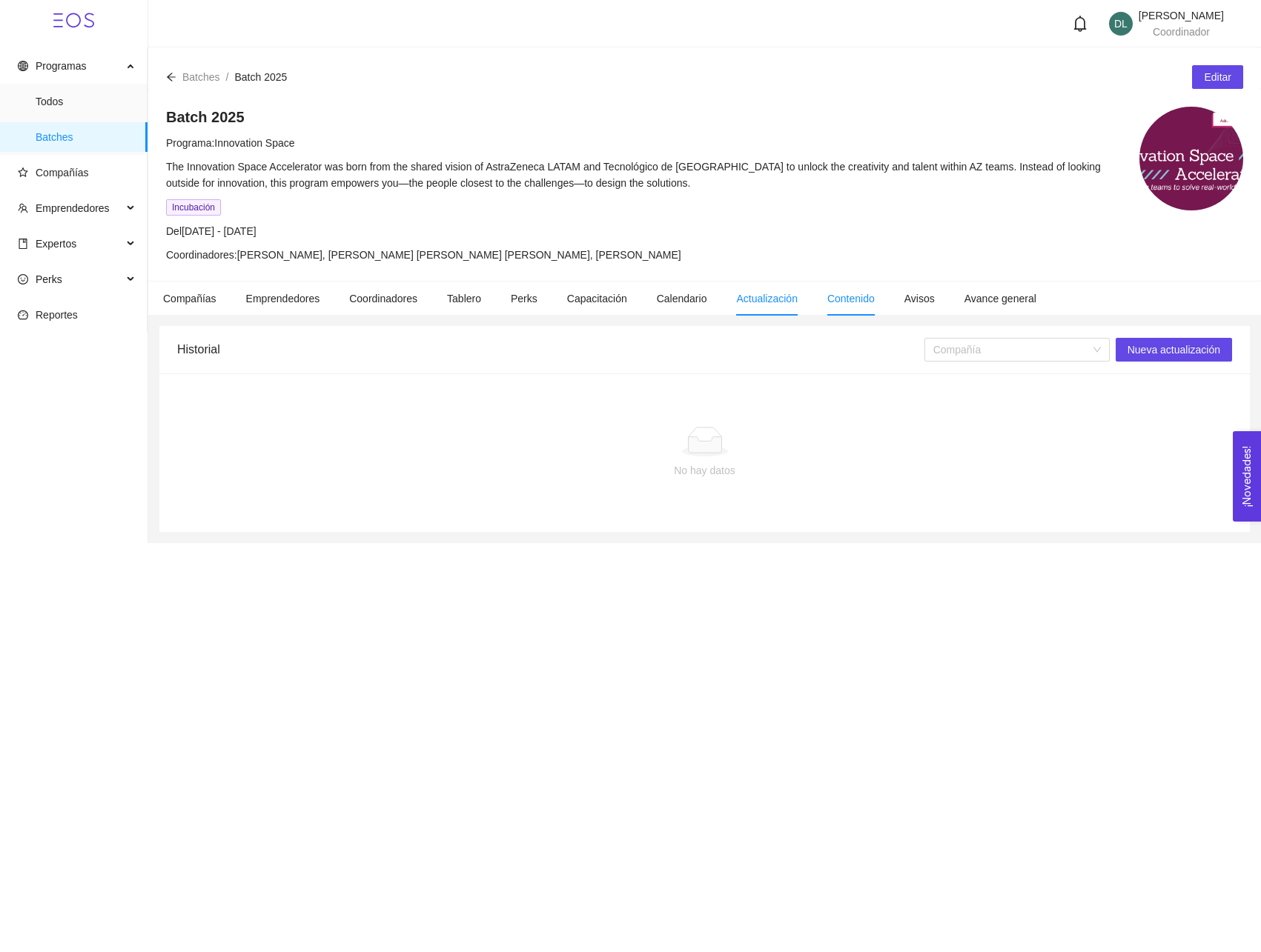
click at [869, 309] on li "Contenido" at bounding box center [850, 299] width 77 height 34
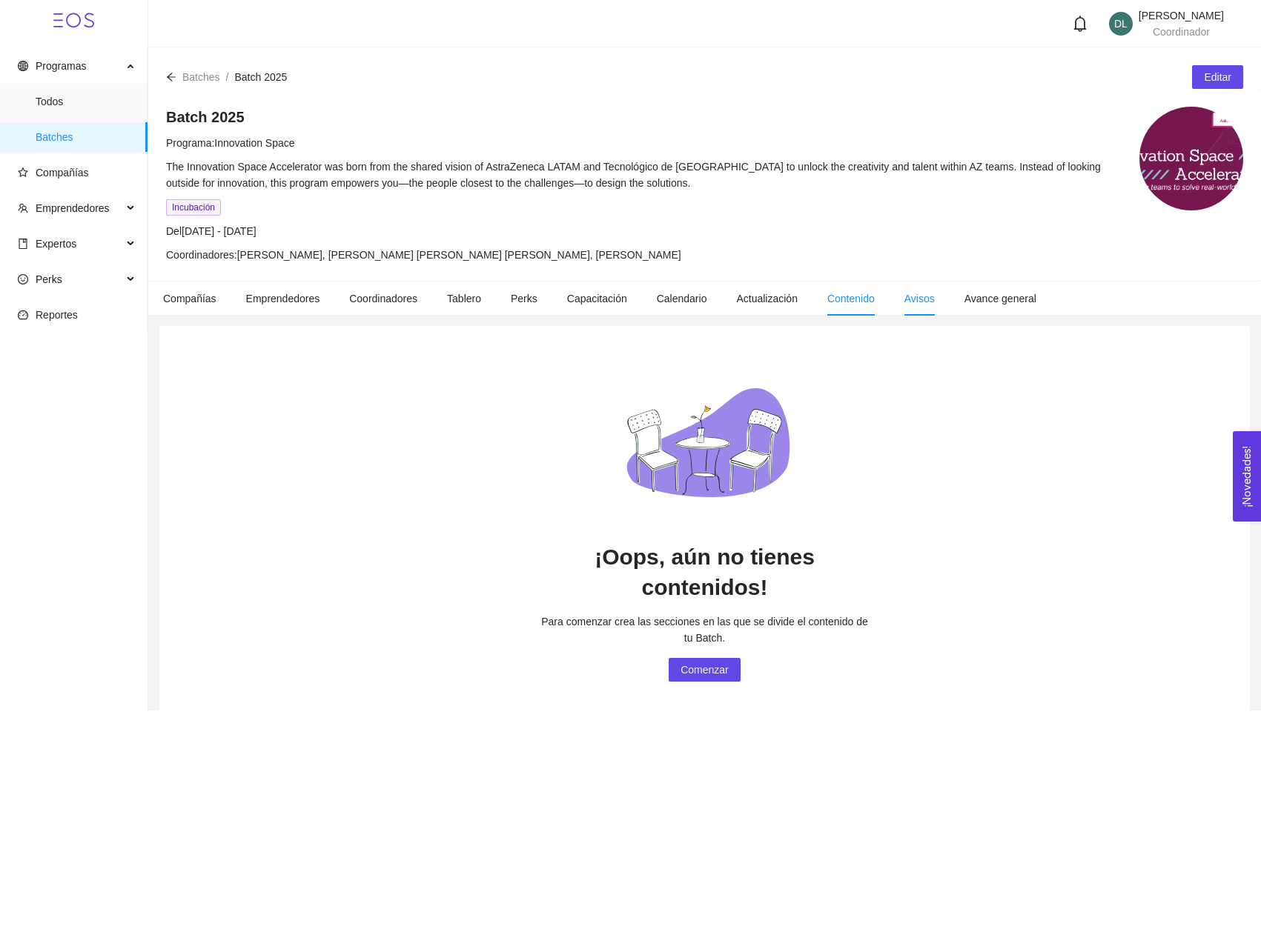
click at [935, 303] on span "Avisos" at bounding box center [919, 298] width 30 height 12
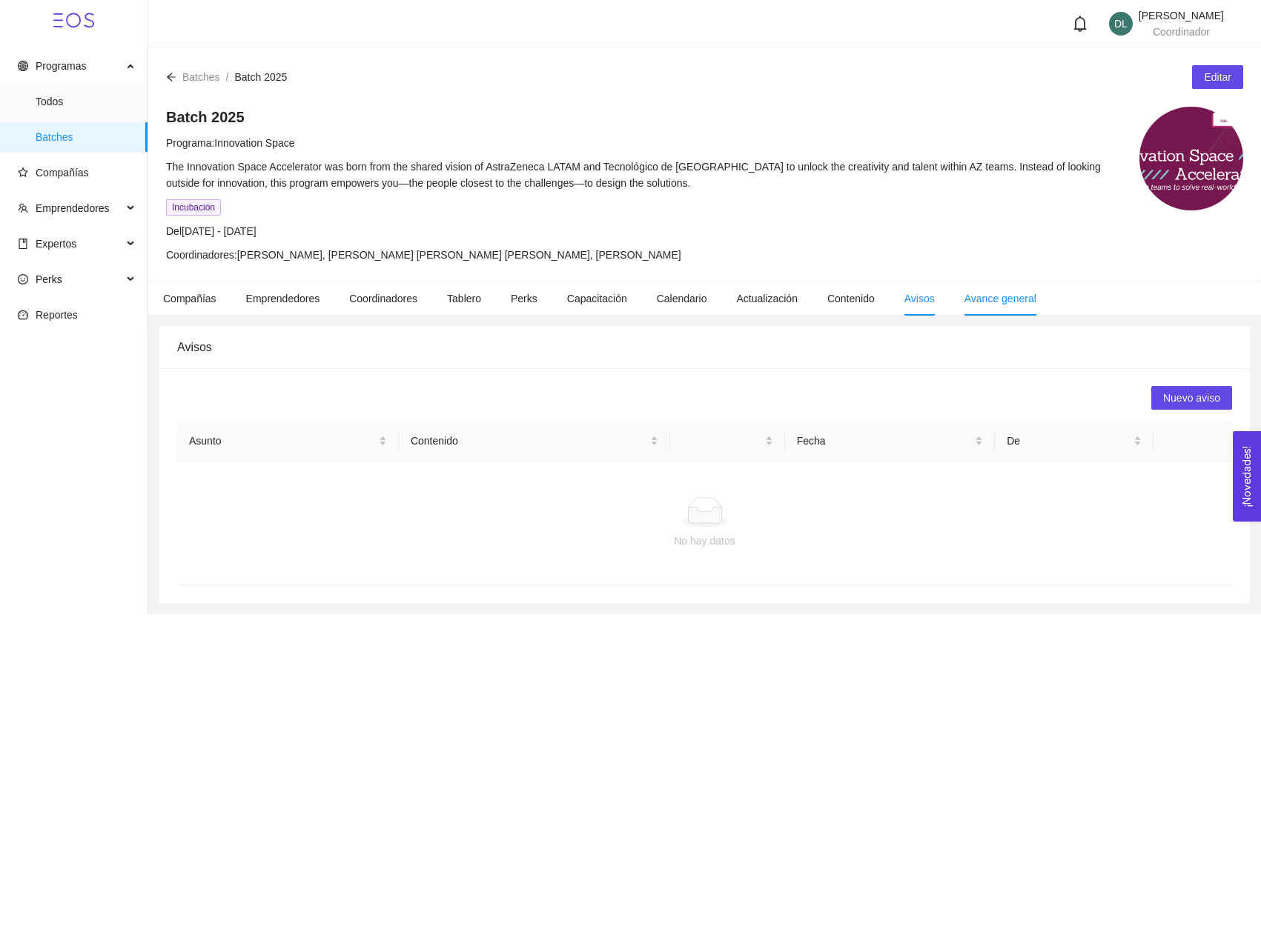
click at [1018, 306] on li "Avance general" at bounding box center [1001, 299] width 102 height 34
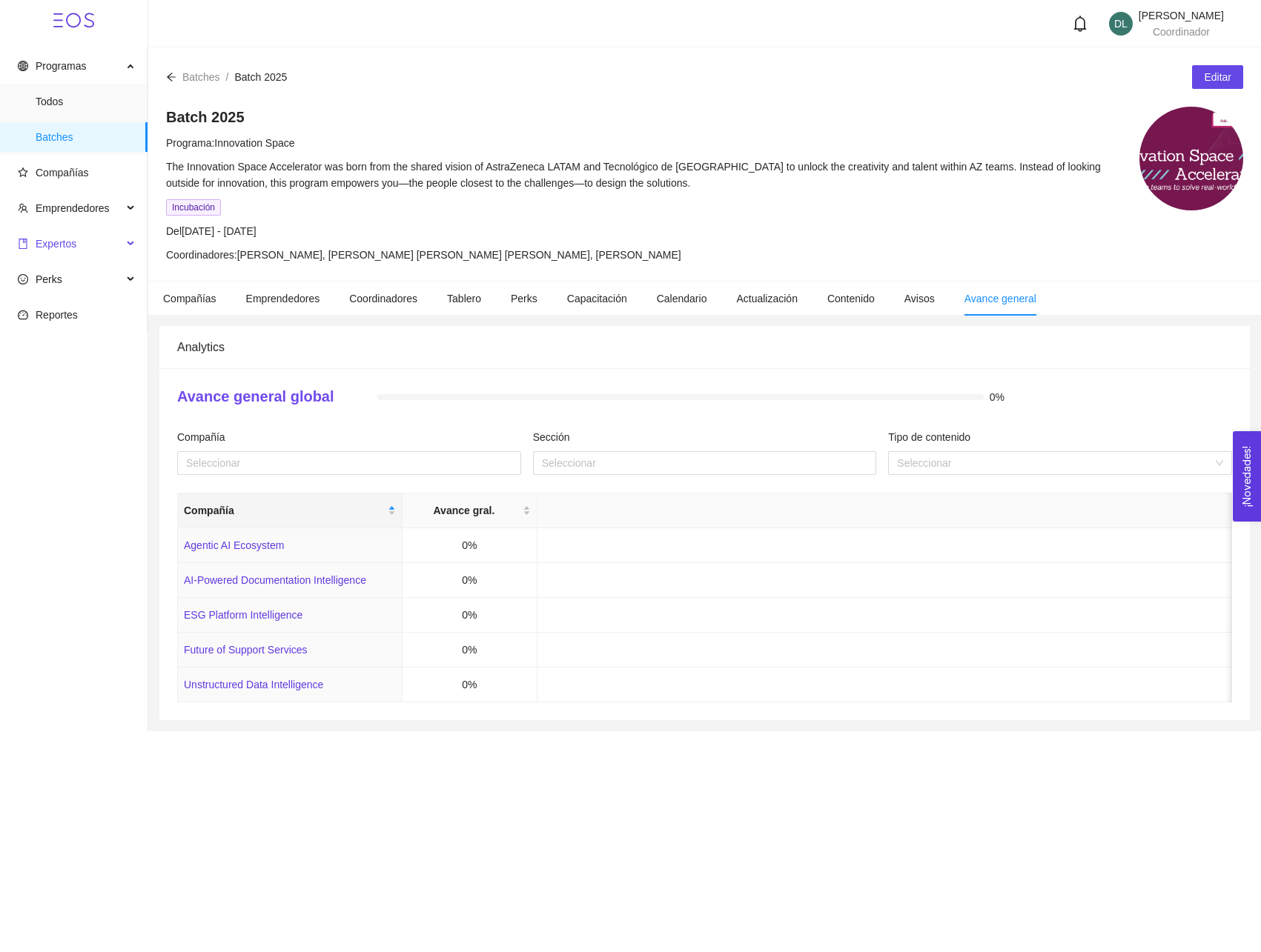
click at [119, 232] on span "Expertos" at bounding box center [70, 244] width 104 height 29
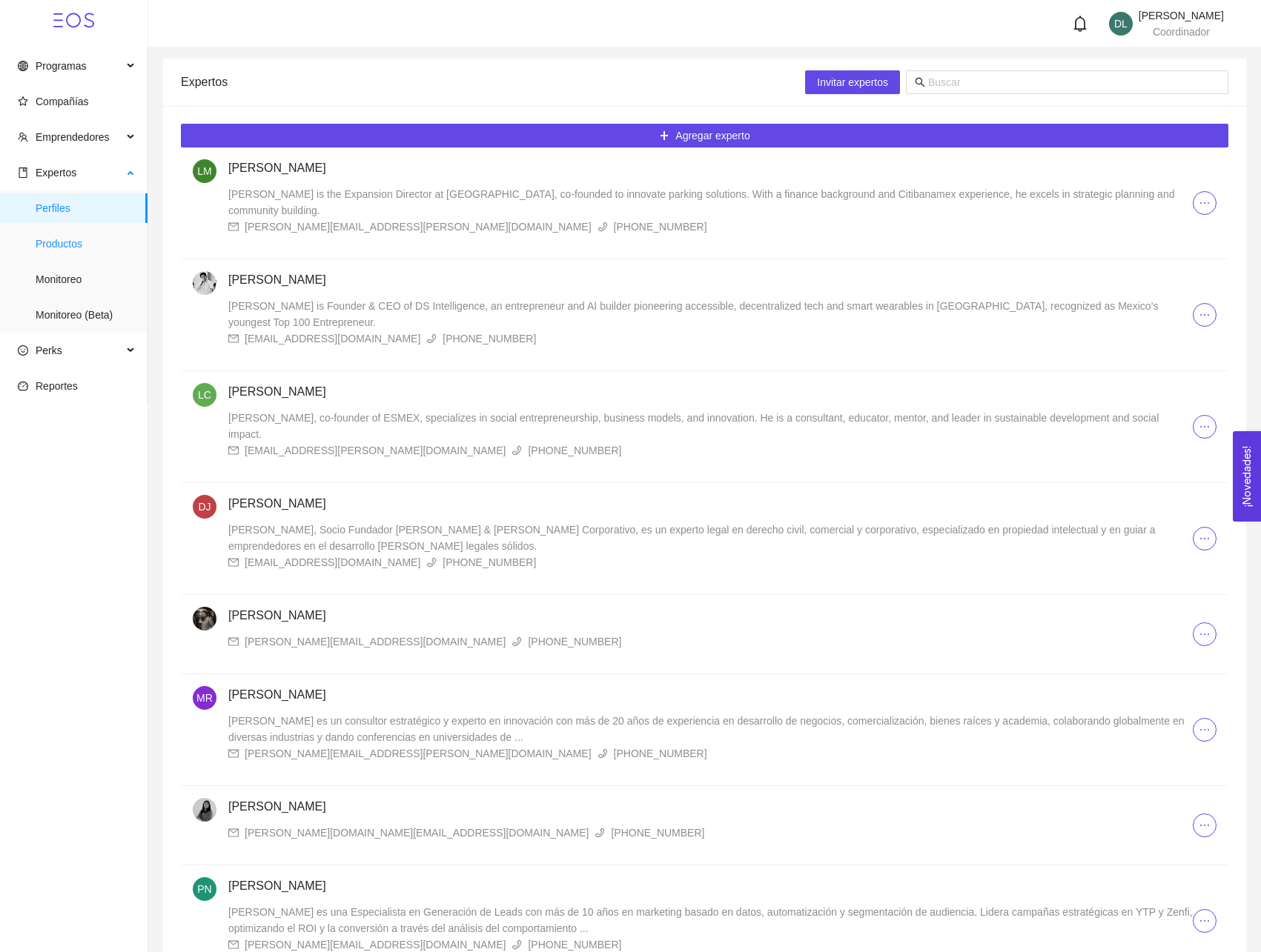
click at [112, 256] on span "Productos" at bounding box center [85, 244] width 100 height 29
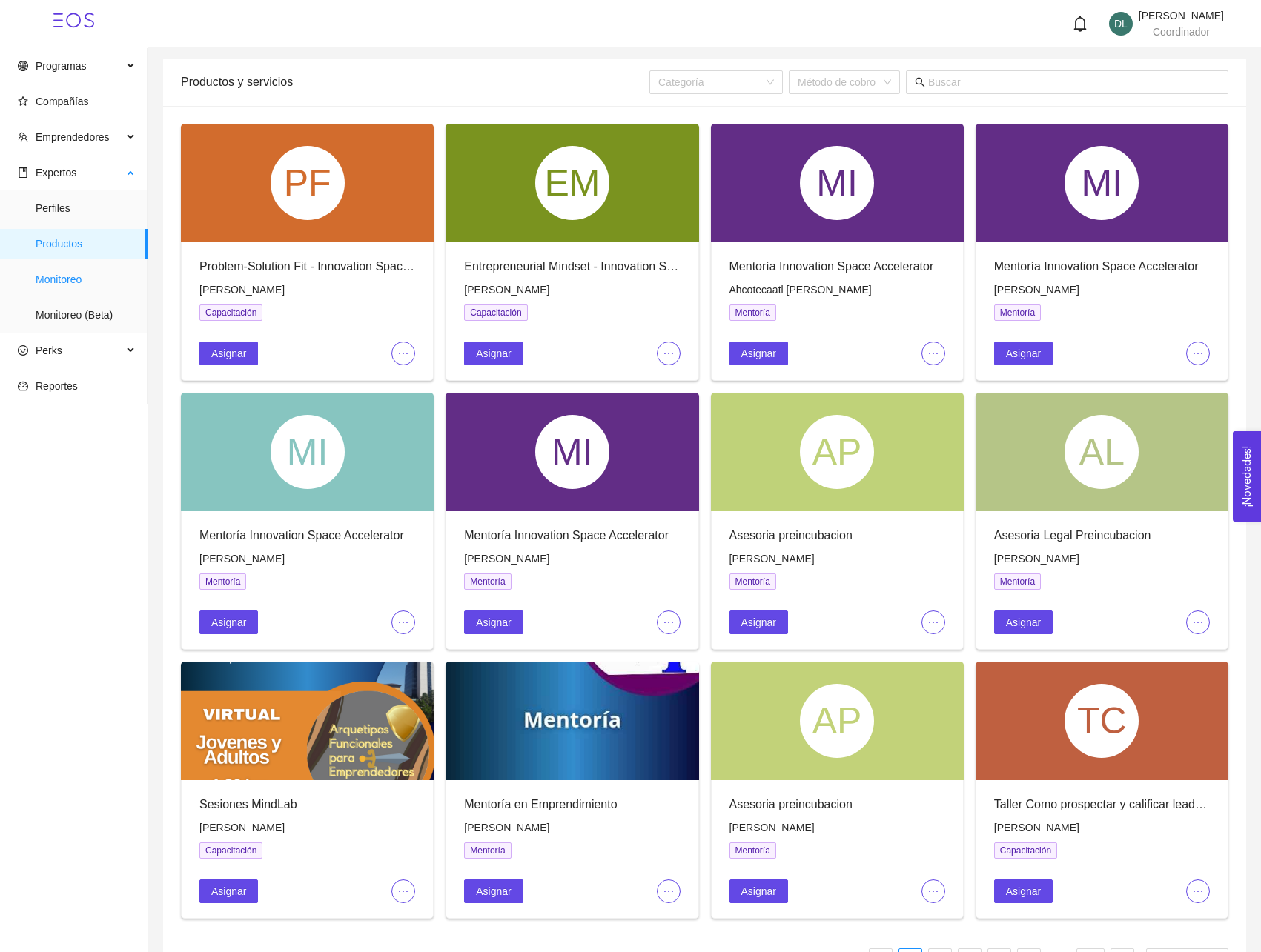
click at [77, 282] on span "Monitoreo" at bounding box center [85, 279] width 100 height 29
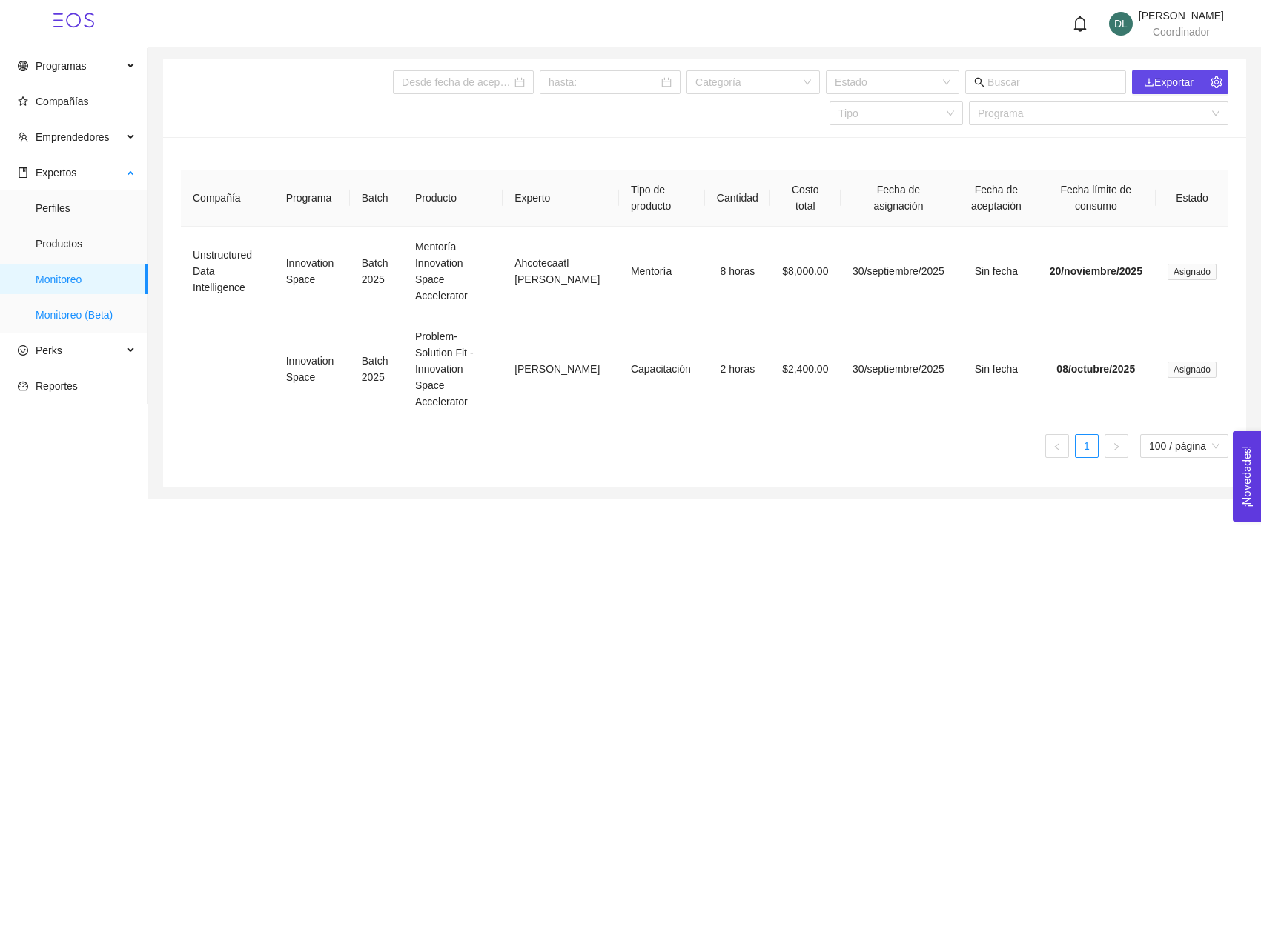
click at [105, 319] on span "Monitoreo (Beta)" at bounding box center [85, 315] width 100 height 29
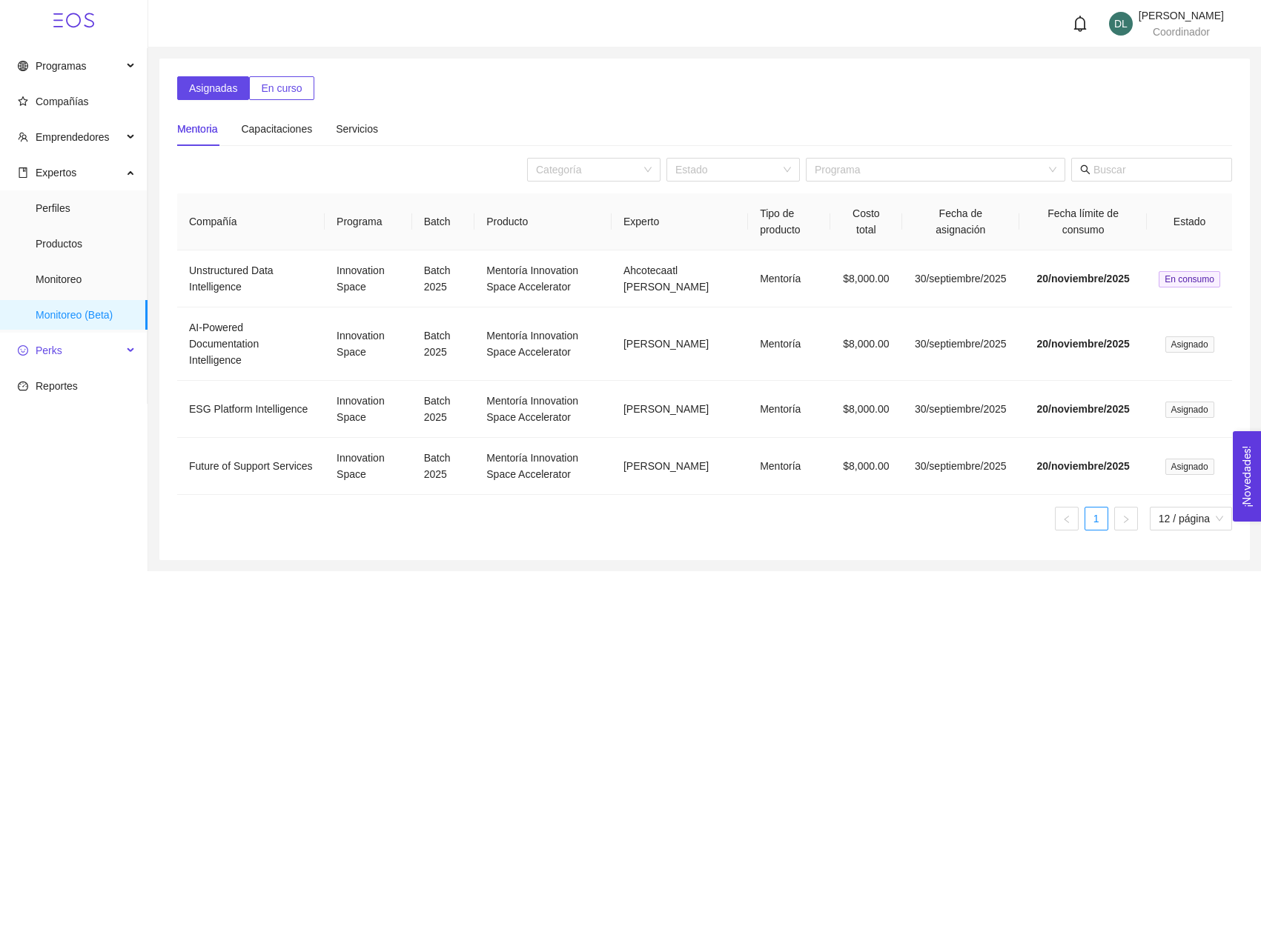
click at [77, 345] on span "Perks" at bounding box center [70, 350] width 104 height 29
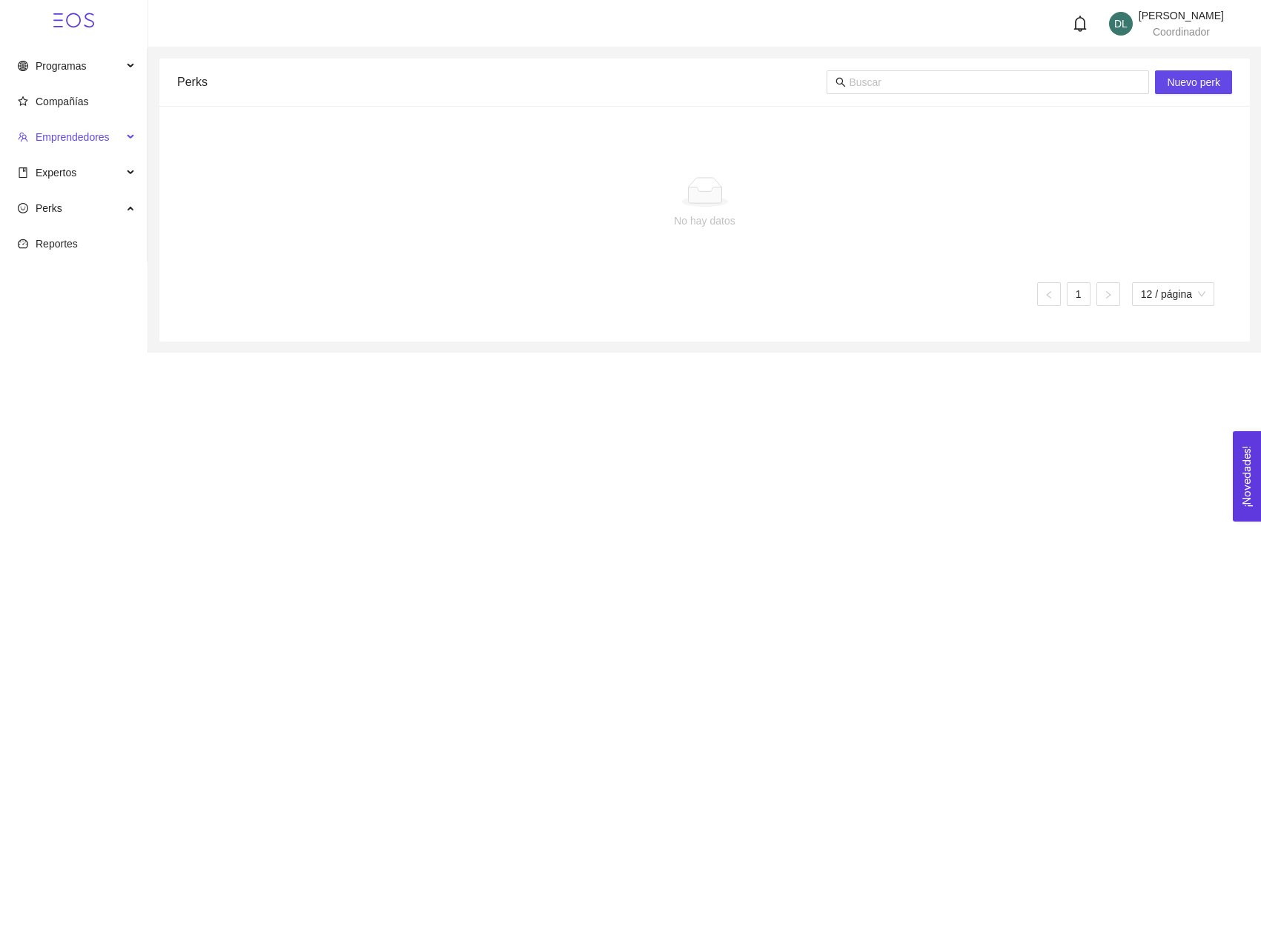
click at [120, 141] on span "Emprendedores" at bounding box center [70, 137] width 104 height 29
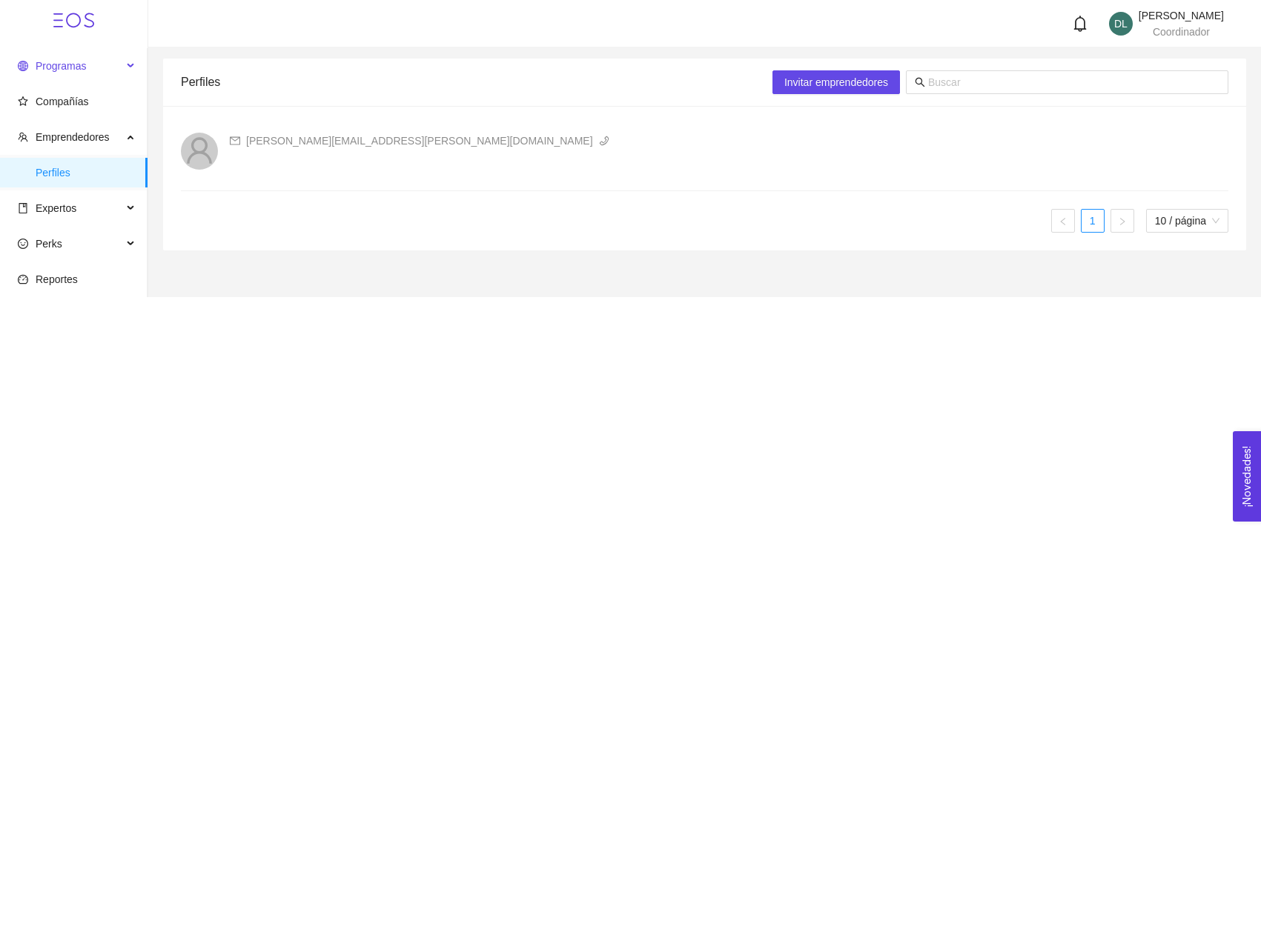
click at [119, 72] on span "Programas" at bounding box center [70, 66] width 104 height 29
